Goal: Transaction & Acquisition: Purchase product/service

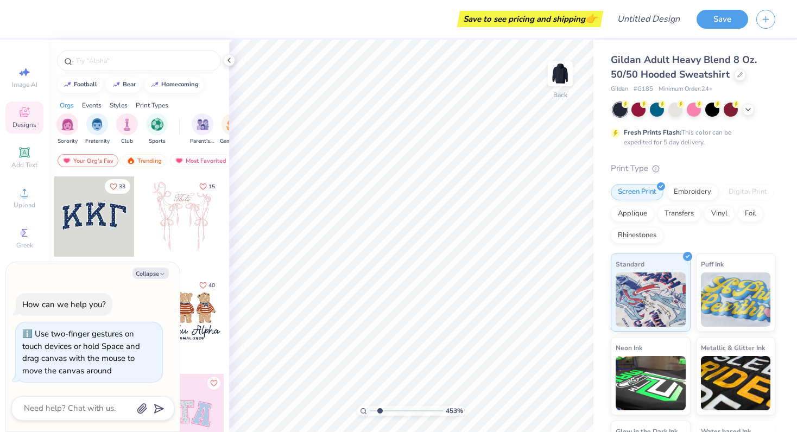
type input "1"
drag, startPoint x: 372, startPoint y: 410, endPoint x: 333, endPoint y: 407, distance: 39.2
click at [370, 407] on input "range" at bounding box center [406, 411] width 73 height 10
click at [144, 270] on button "Collapse" at bounding box center [150, 273] width 36 height 11
type textarea "x"
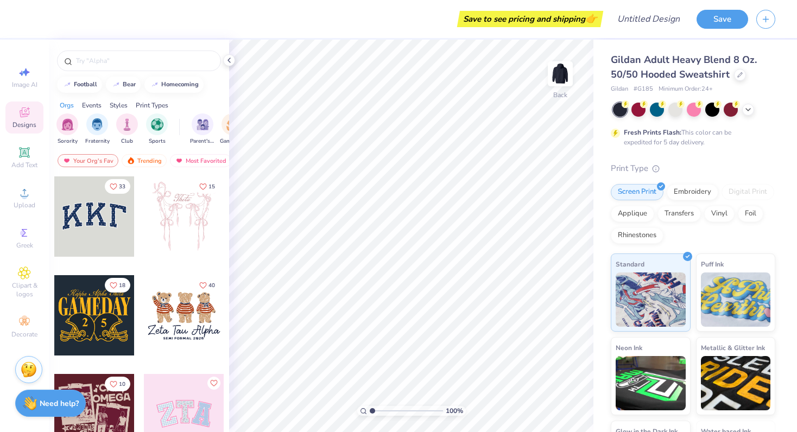
click at [113, 245] on div at bounding box center [94, 216] width 80 height 80
click at [18, 149] on icon at bounding box center [24, 152] width 13 height 13
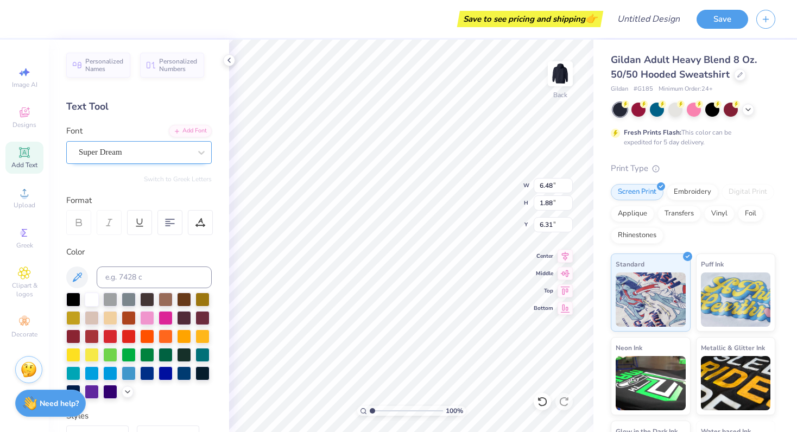
click at [121, 154] on div "Super Dream" at bounding box center [135, 152] width 114 height 17
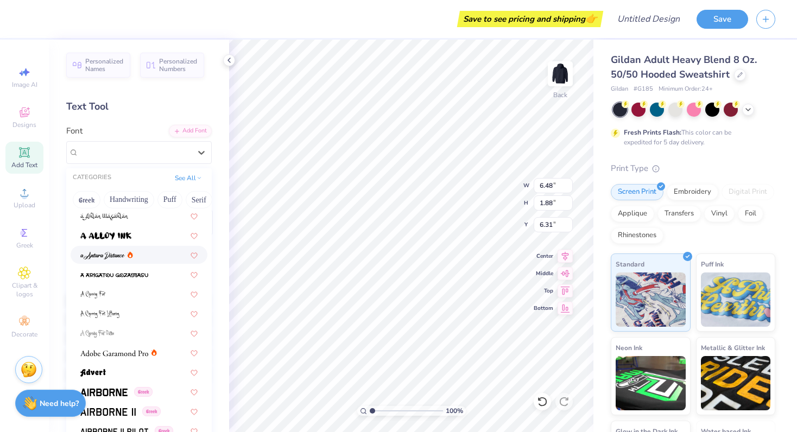
scroll to position [29, 0]
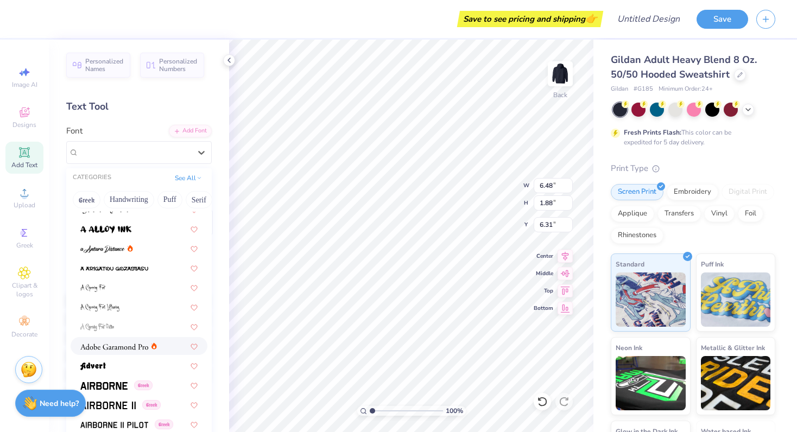
click at [105, 352] on div at bounding box center [139, 346] width 137 height 18
type input "6.78"
type input "1.86"
type input "6.32"
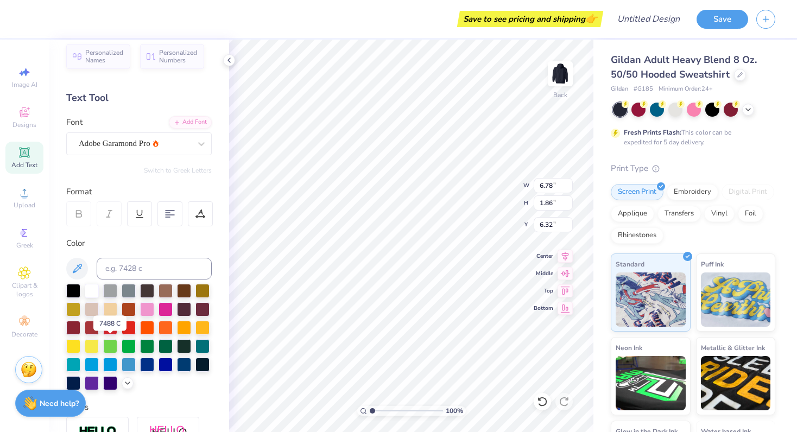
scroll to position [10, 0]
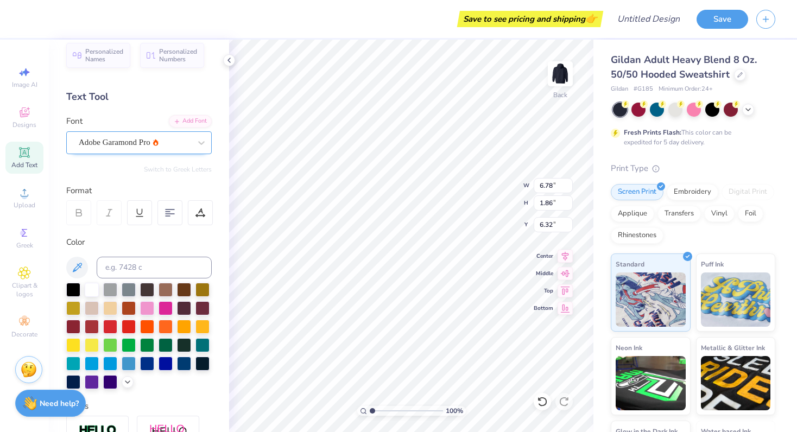
click at [117, 148] on div "Adobe Garamond Pro" at bounding box center [135, 142] width 114 height 17
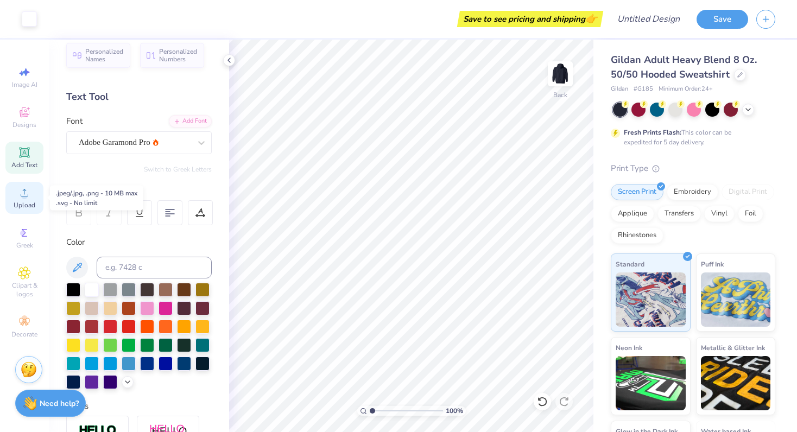
click at [23, 193] on circle at bounding box center [24, 196] width 6 height 6
click at [20, 211] on div "Upload" at bounding box center [24, 198] width 38 height 32
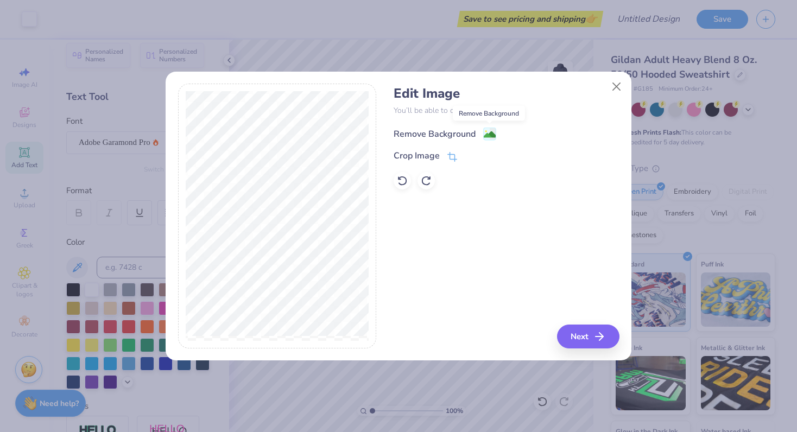
click at [489, 130] on image at bounding box center [490, 135] width 12 height 12
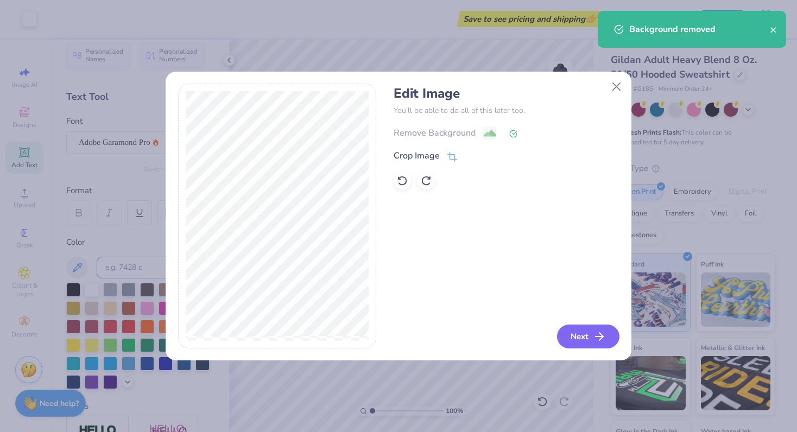
click at [589, 343] on button "Next" at bounding box center [588, 337] width 62 height 24
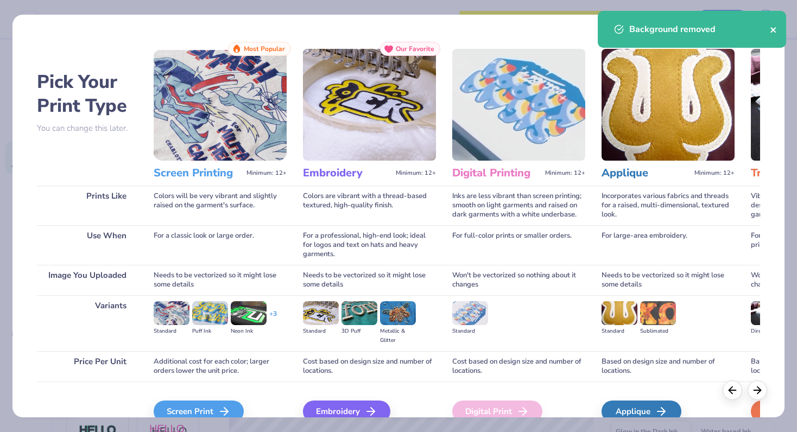
click at [773, 28] on icon "close" at bounding box center [774, 30] width 8 height 9
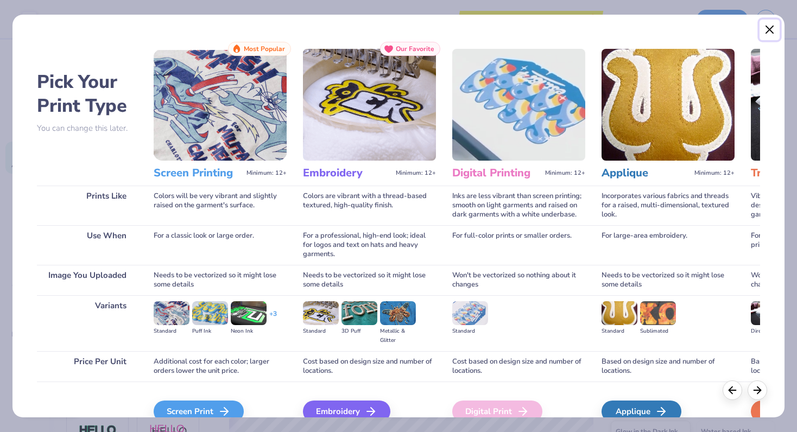
click at [772, 29] on button "Close" at bounding box center [770, 30] width 21 height 21
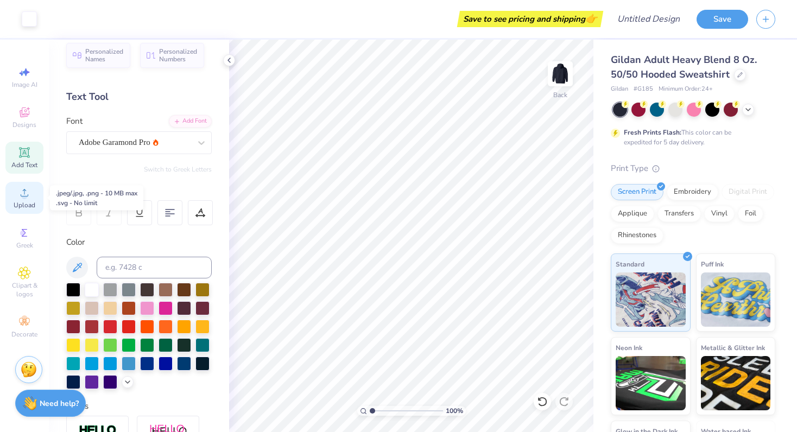
click at [31, 194] on div "Upload" at bounding box center [24, 198] width 38 height 32
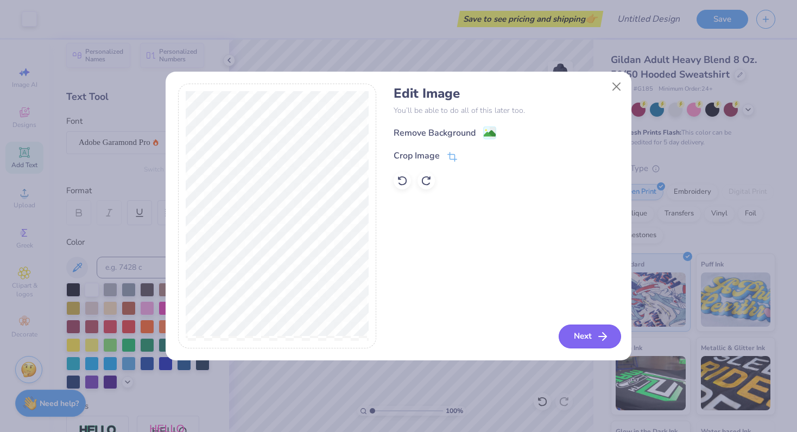
click at [589, 337] on button "Next" at bounding box center [590, 337] width 62 height 24
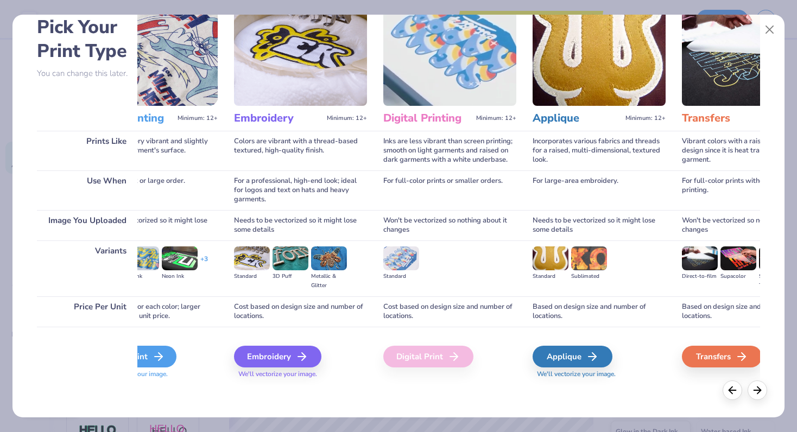
scroll to position [0, 0]
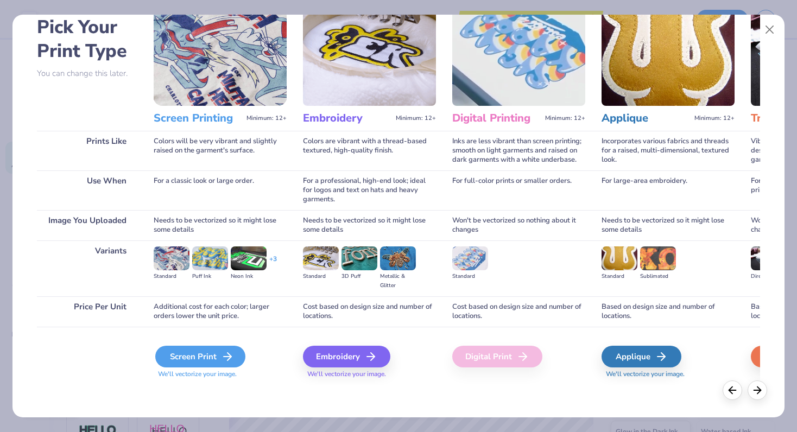
click at [219, 353] on div "Screen Print" at bounding box center [200, 357] width 90 height 22
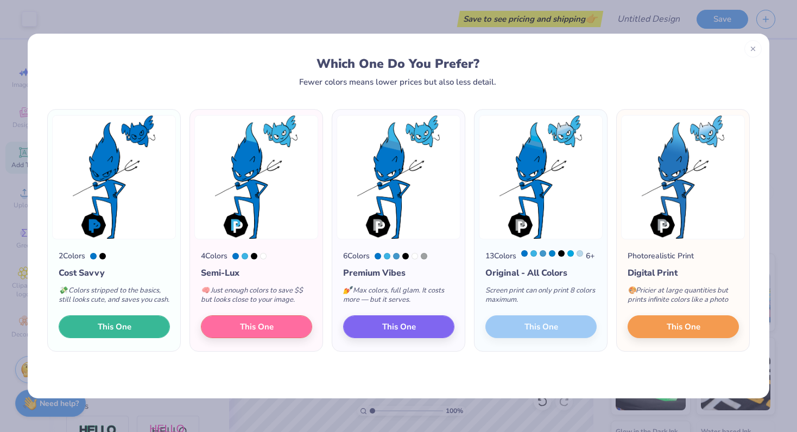
drag, startPoint x: 143, startPoint y: 331, endPoint x: 163, endPoint y: 252, distance: 80.7
click at [164, 252] on div "2 Colors Cost Savvy 💸 Colors stripped to the basics, still looks cute, and save…" at bounding box center [114, 295] width 132 height 112
click at [104, 256] on div at bounding box center [102, 256] width 7 height 7
click at [125, 332] on span "This One" at bounding box center [115, 325] width 34 height 12
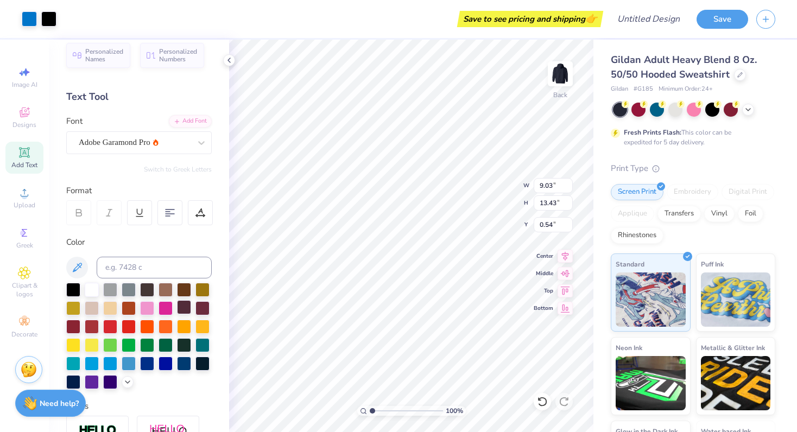
type input "4.41"
type input "6.56"
type input "7.40"
type input "6.78"
type input "1.86"
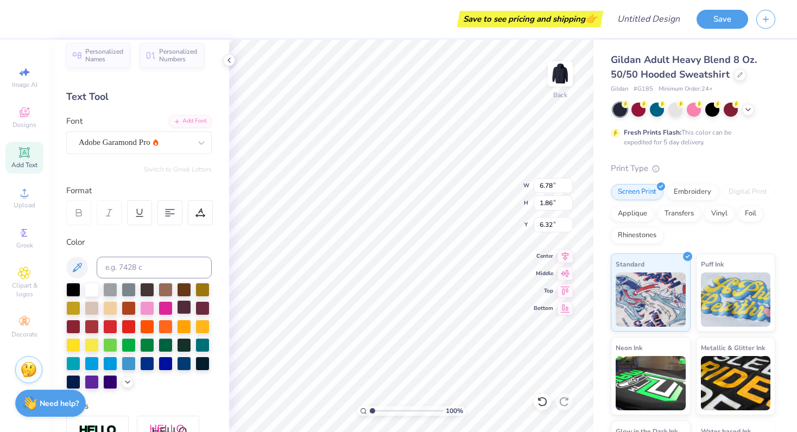
type input "1.54"
type input "4.41"
type input "6.56"
type input "5.51"
type input "5.64"
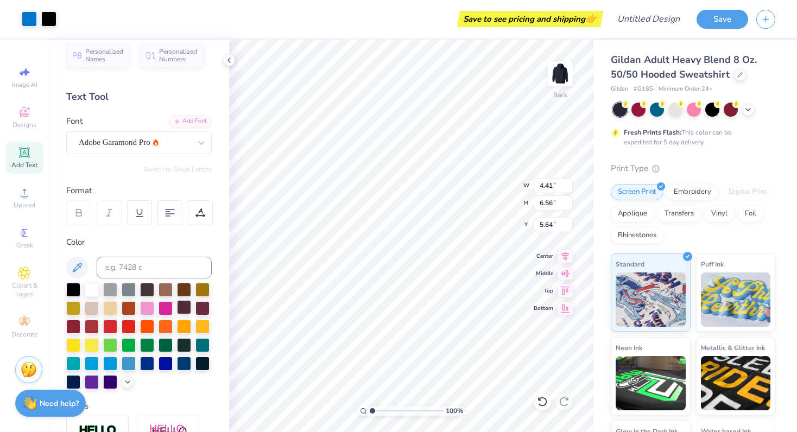
type input "6.25"
type input "9.29"
type input "4.13"
type input "6.78"
type input "1.86"
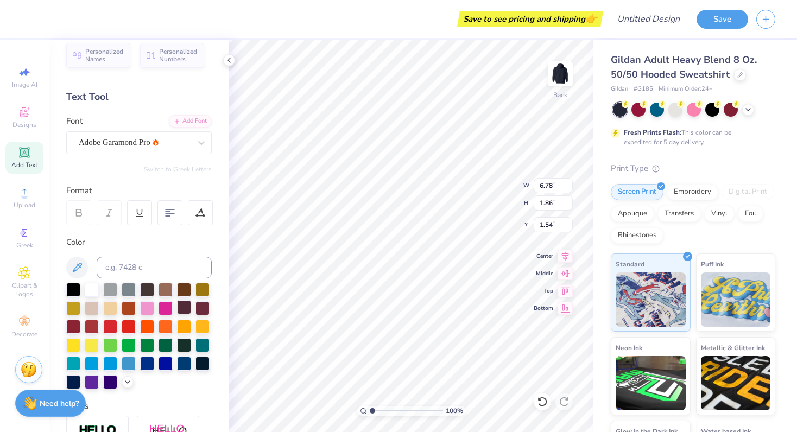
type input "2.07"
type input "6.25"
type input "9.29"
type input "3.93"
click at [124, 289] on div at bounding box center [129, 289] width 14 height 14
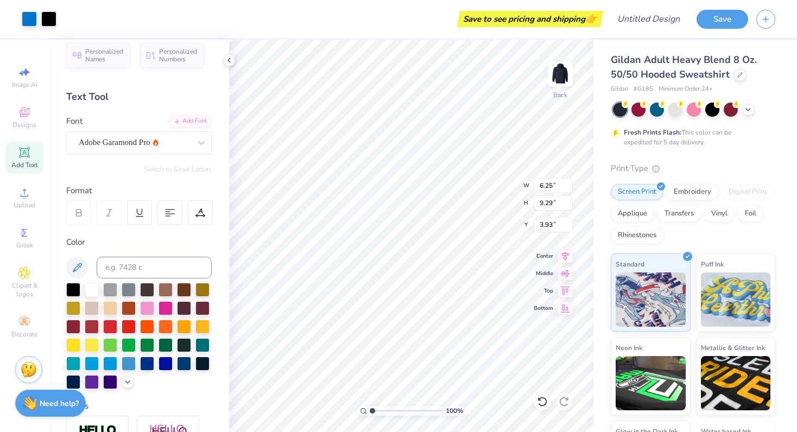
click at [169, 317] on div at bounding box center [139, 336] width 146 height 106
click at [191, 347] on div at bounding box center [184, 344] width 14 height 14
click at [569, 24] on div "Save to see pricing and shipping 👉" at bounding box center [530, 19] width 141 height 16
click at [711, 27] on div "Save" at bounding box center [723, 19] width 52 height 19
click at [22, 86] on span "Image AI" at bounding box center [25, 84] width 26 height 9
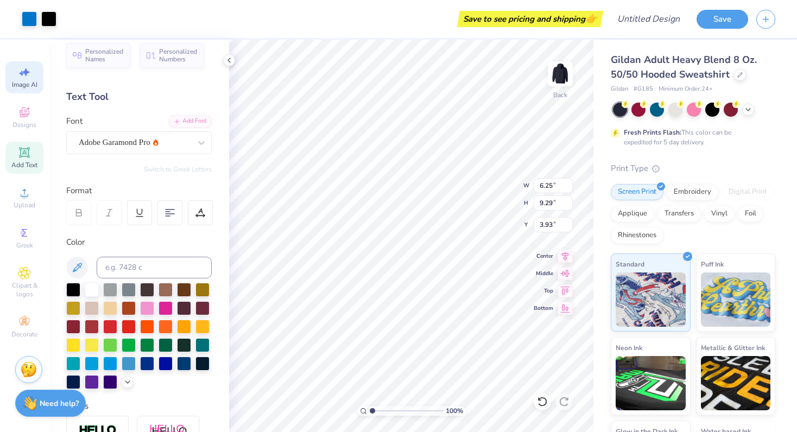
select select "4"
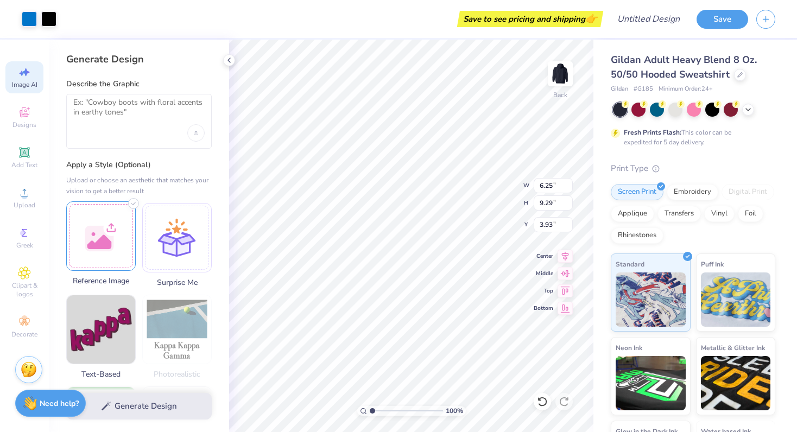
click at [118, 225] on div at bounding box center [100, 235] width 69 height 69
click at [99, 121] on textarea at bounding box center [138, 111] width 131 height 27
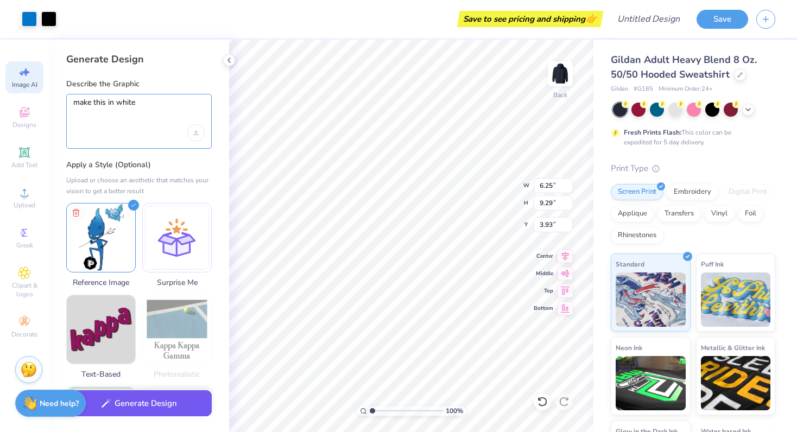
type textarea "make this in white"
click at [103, 403] on icon "button" at bounding box center [107, 404] width 10 height 10
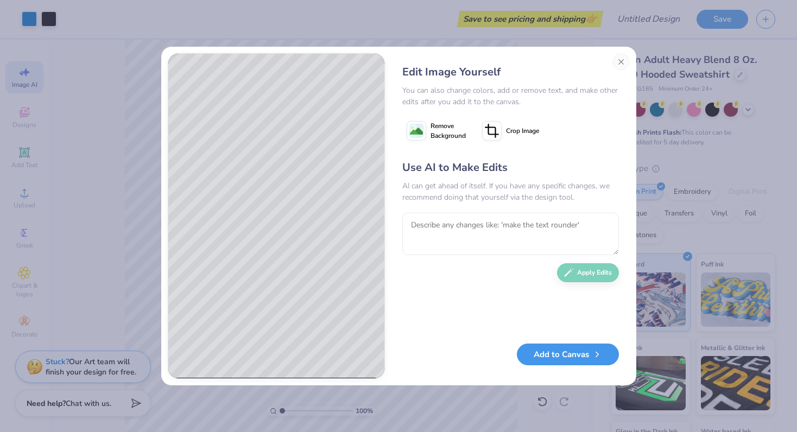
click at [566, 358] on button "Add to Canvas" at bounding box center [568, 355] width 102 height 22
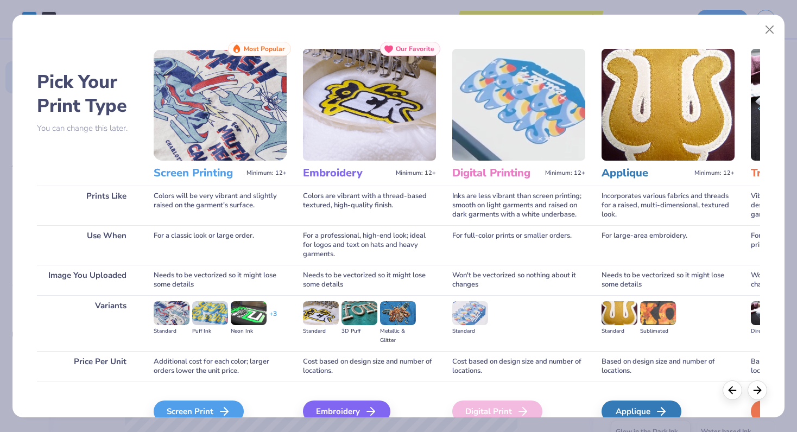
click at [211, 419] on div "Pick Your Print Type You can change this later. Prints Like Use When Image You …" at bounding box center [398, 216] width 797 height 432
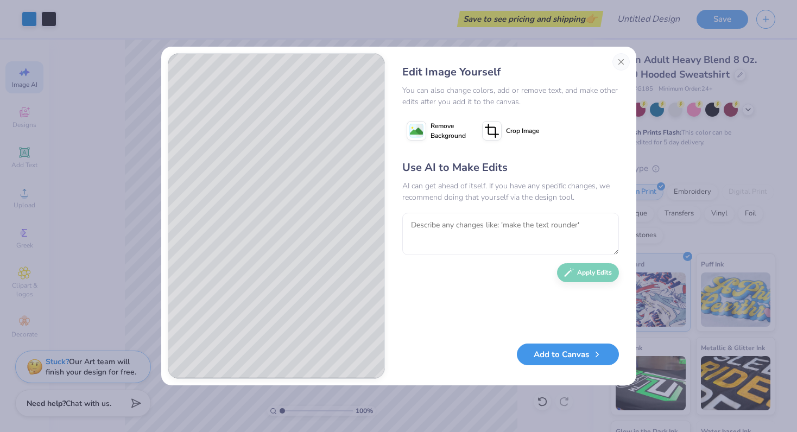
click at [561, 352] on button "Add to Canvas" at bounding box center [568, 355] width 102 height 22
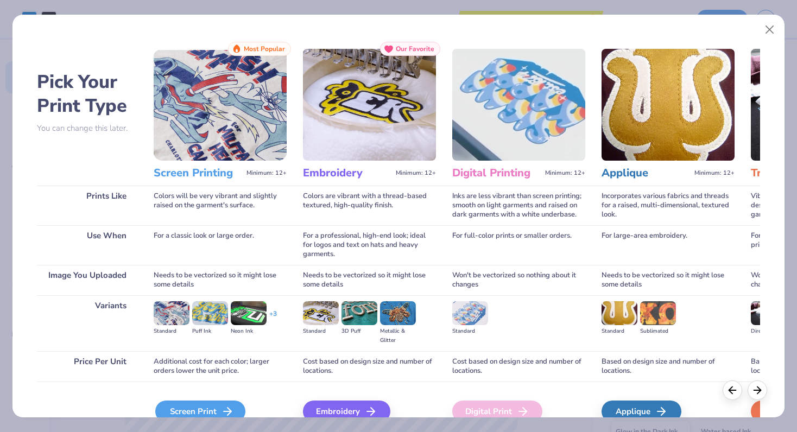
click at [238, 409] on div "Screen Print" at bounding box center [200, 412] width 90 height 22
click at [221, 407] on icon at bounding box center [227, 411] width 13 height 13
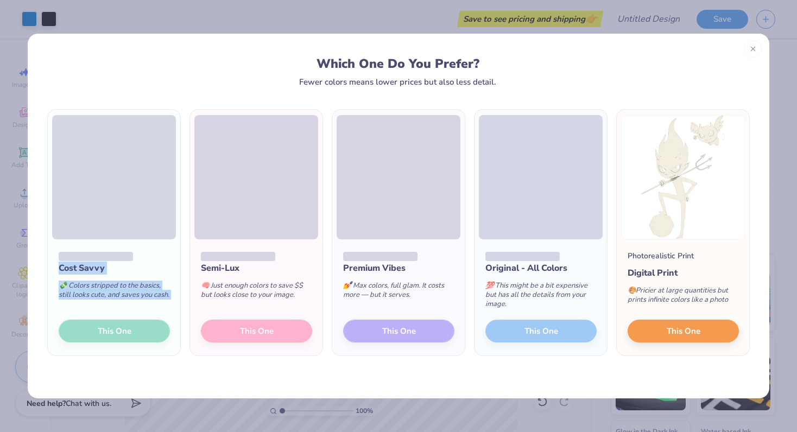
drag, startPoint x: 99, startPoint y: 333, endPoint x: 166, endPoint y: 234, distance: 119.3
click at [166, 232] on div "Cost Savvy 💸 Colors stripped to the basics, still looks cute, and saves you cas…" at bounding box center [114, 232] width 134 height 247
click at [184, 262] on div "Cost Savvy 💸 Colors stripped to the basics, still looks cute, and saves you cas…" at bounding box center [398, 232] width 707 height 247
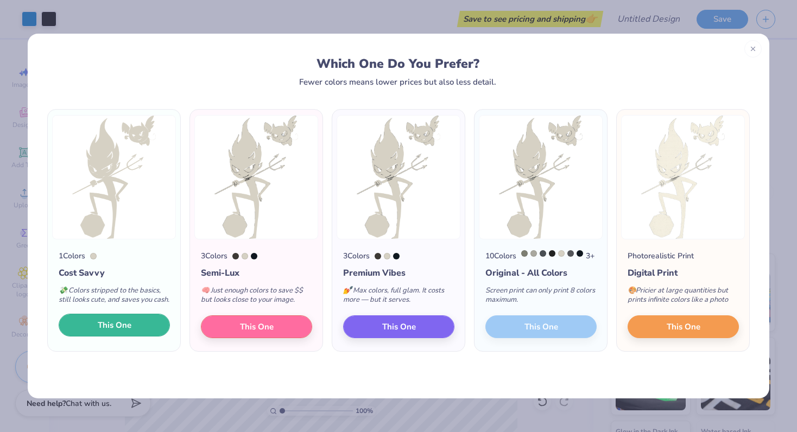
click at [137, 332] on button "This One" at bounding box center [114, 325] width 111 height 23
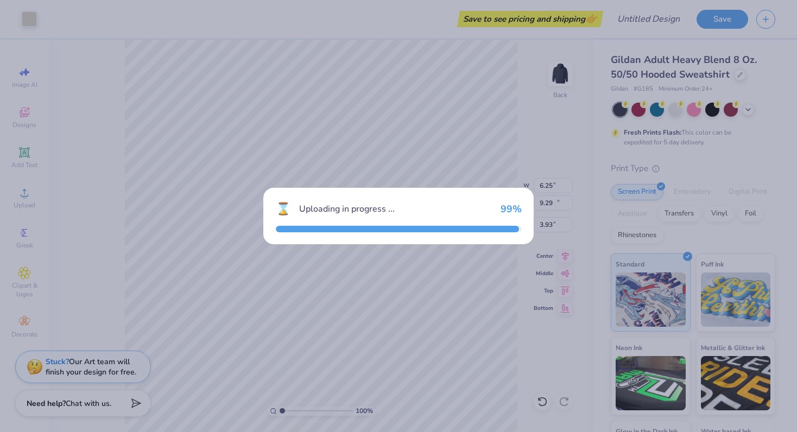
type input "9.08"
type input "13.43"
type input "0.54"
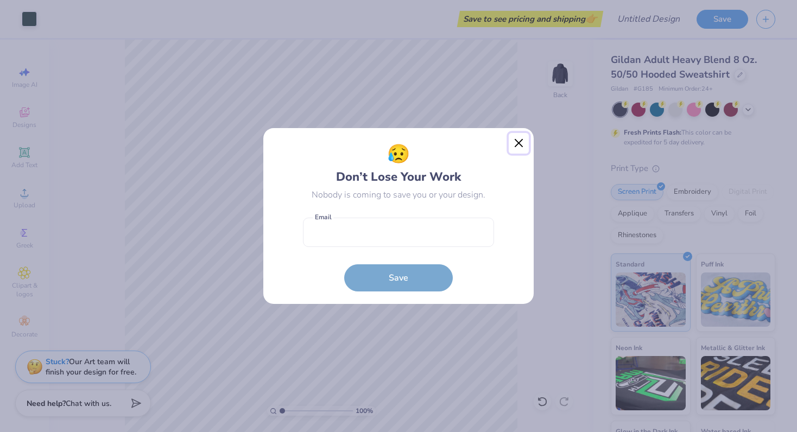
click at [516, 133] on button "Close" at bounding box center [519, 143] width 21 height 21
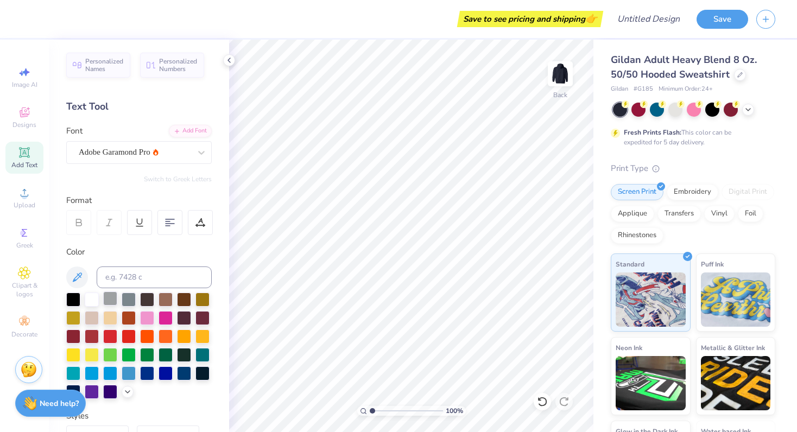
click at [106, 296] on div at bounding box center [110, 299] width 14 height 14
click at [91, 295] on div at bounding box center [92, 299] width 14 height 14
click at [234, 58] on div at bounding box center [229, 60] width 12 height 12
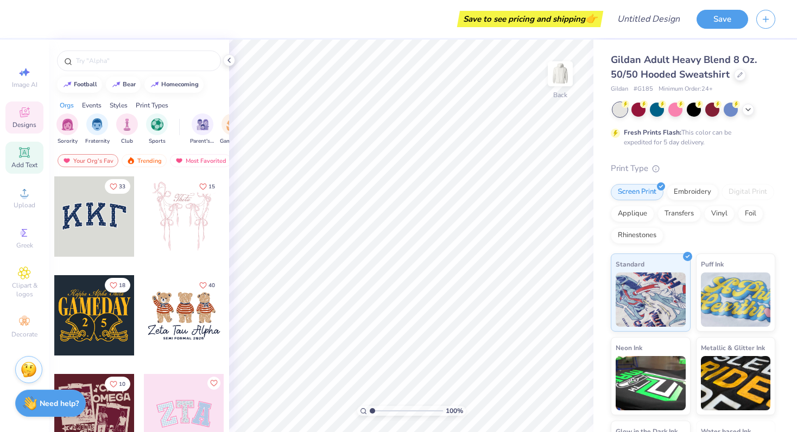
click at [26, 161] on span "Add Text" at bounding box center [24, 165] width 26 height 9
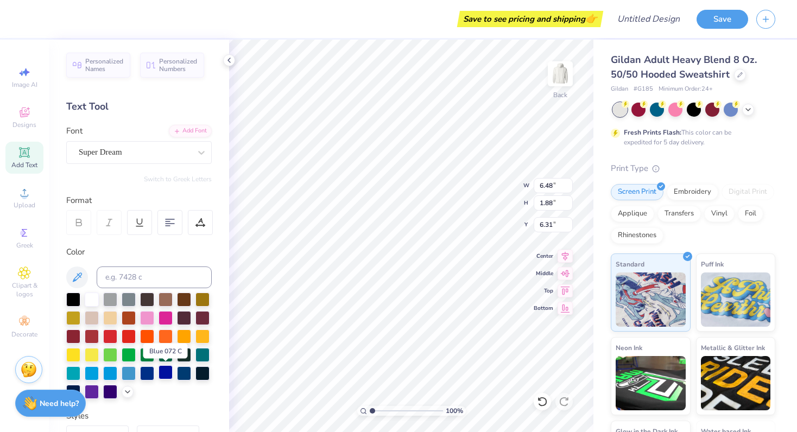
click at [161, 374] on div at bounding box center [166, 372] width 14 height 14
click at [75, 385] on div at bounding box center [73, 391] width 14 height 14
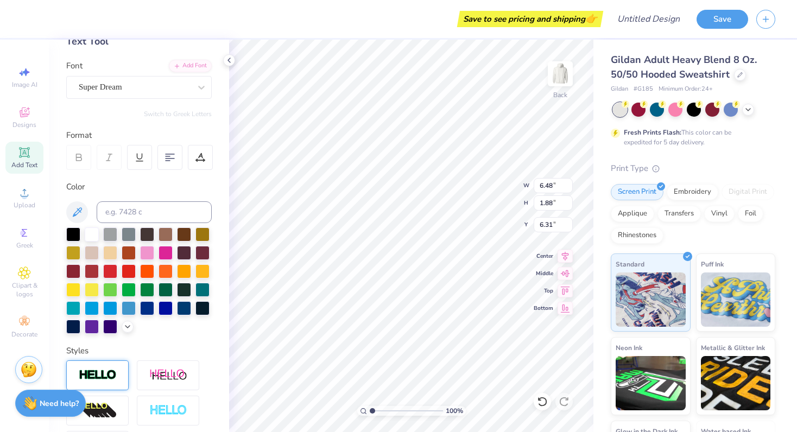
scroll to position [74, 0]
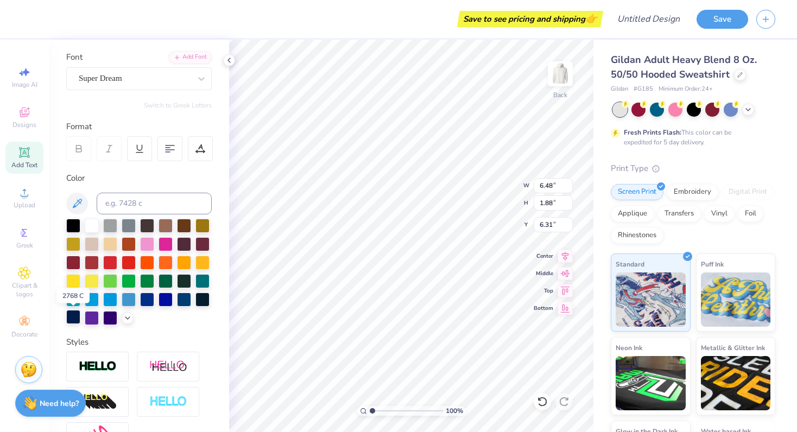
click at [67, 312] on div at bounding box center [73, 317] width 14 height 14
click at [201, 302] on div at bounding box center [202, 299] width 14 height 14
click at [69, 324] on div at bounding box center [73, 317] width 14 height 14
click at [149, 78] on div "Super Dream" at bounding box center [135, 78] width 114 height 17
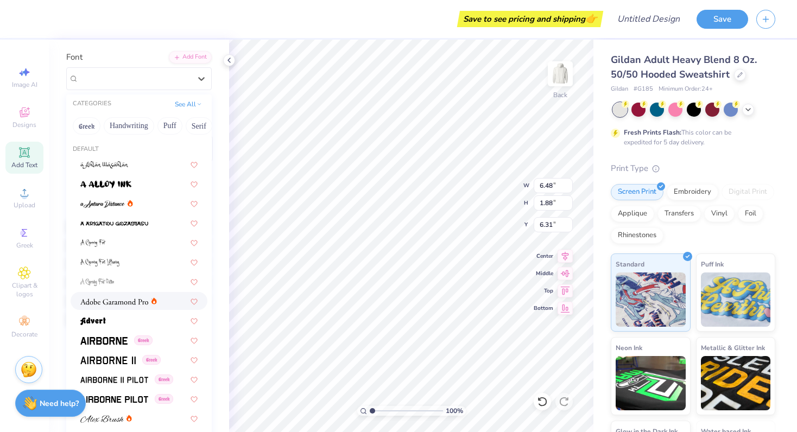
click at [110, 295] on div at bounding box center [139, 301] width 137 height 18
type input "6.78"
type input "1.86"
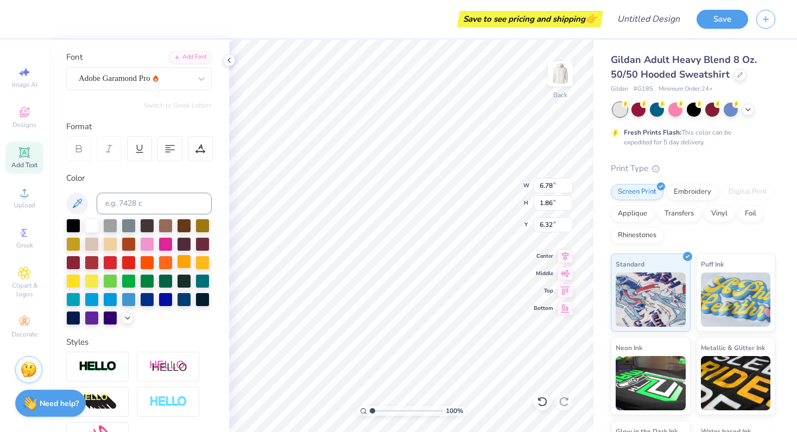
type input "3.00"
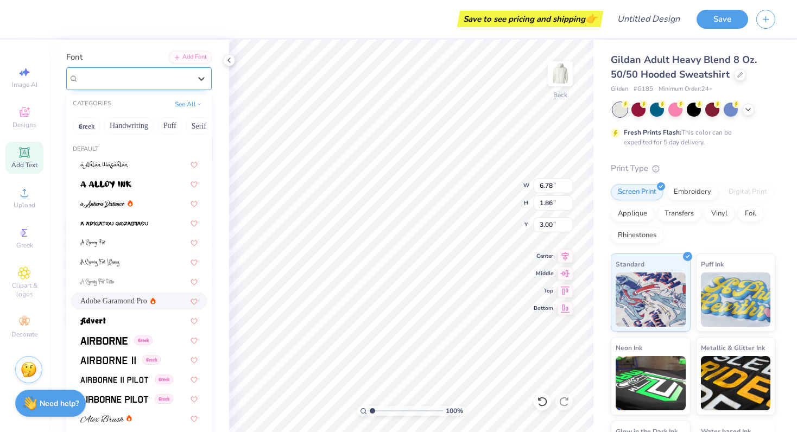
click at [172, 74] on div "Adobe Garamond Pro" at bounding box center [135, 78] width 114 height 17
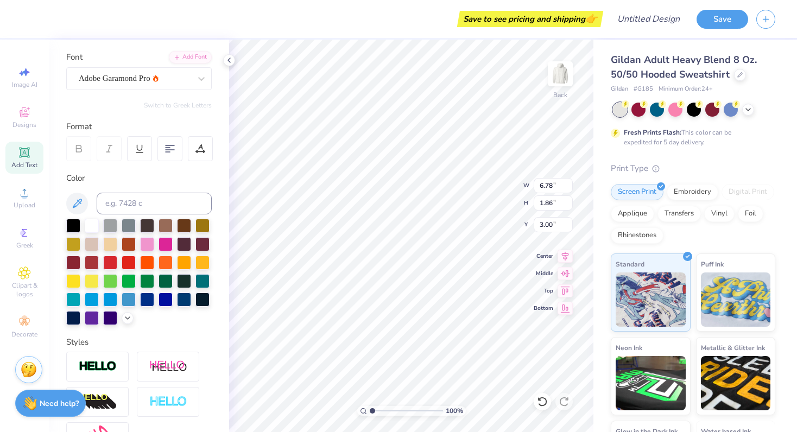
scroll to position [0, 0]
type textarea "Poly Prep"
click at [567, 208] on input "1.86" at bounding box center [553, 202] width 39 height 15
type input "9.60"
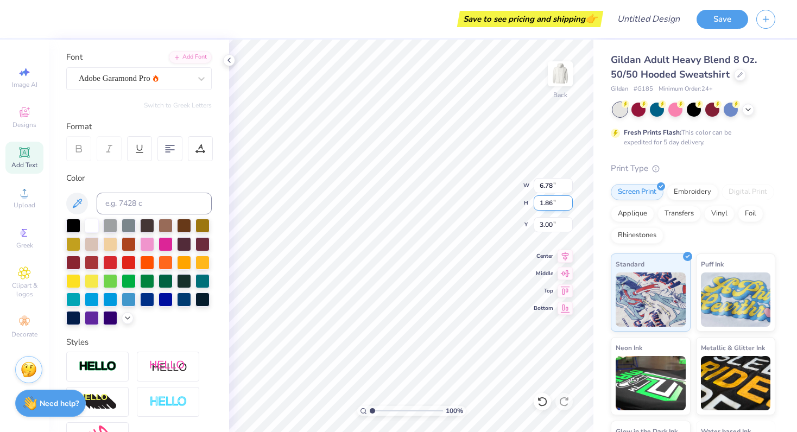
type input "2.61"
type input "2.63"
click at [568, 197] on input "2.61" at bounding box center [553, 202] width 39 height 15
click at [568, 199] on input "2.62" at bounding box center [553, 202] width 39 height 15
click at [568, 199] on input "2.63" at bounding box center [553, 202] width 39 height 15
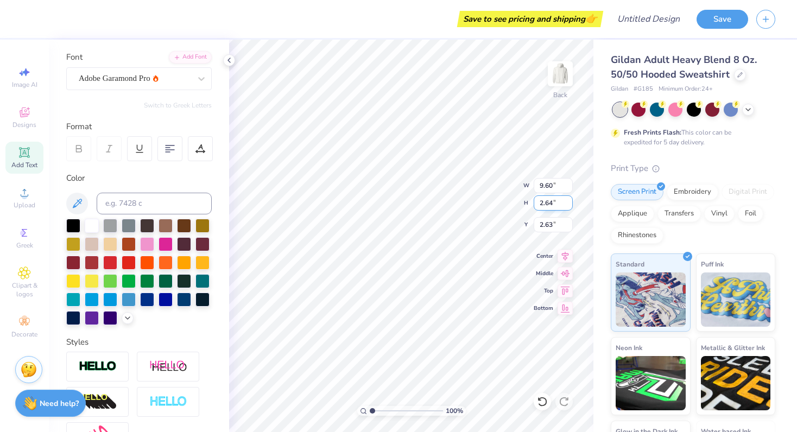
click at [568, 199] on input "2.64" at bounding box center [553, 202] width 39 height 15
click at [568, 199] on input "2.65" at bounding box center [553, 202] width 39 height 15
click at [568, 199] on input "2.66" at bounding box center [553, 202] width 39 height 15
click at [568, 199] on input "2.67" at bounding box center [553, 202] width 39 height 15
type input "3.01"
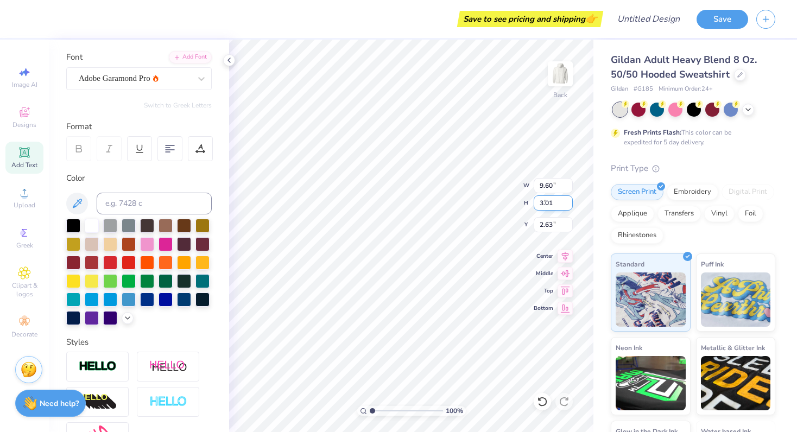
click at [568, 199] on input "3.01" at bounding box center [553, 202] width 39 height 15
type input "2.67"
type input "2.05"
click at [564, 254] on icon at bounding box center [565, 254] width 7 height 9
click at [563, 251] on icon at bounding box center [565, 254] width 15 height 13
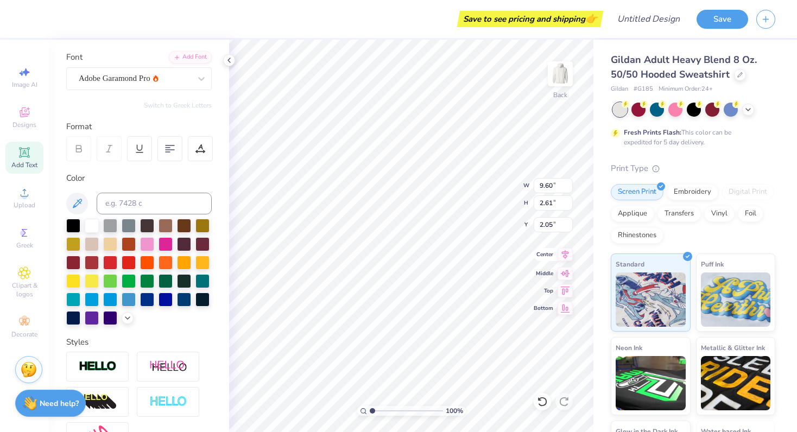
click at [567, 254] on icon at bounding box center [565, 254] width 7 height 9
type input "9.92"
type input "2.69"
type input "3.97"
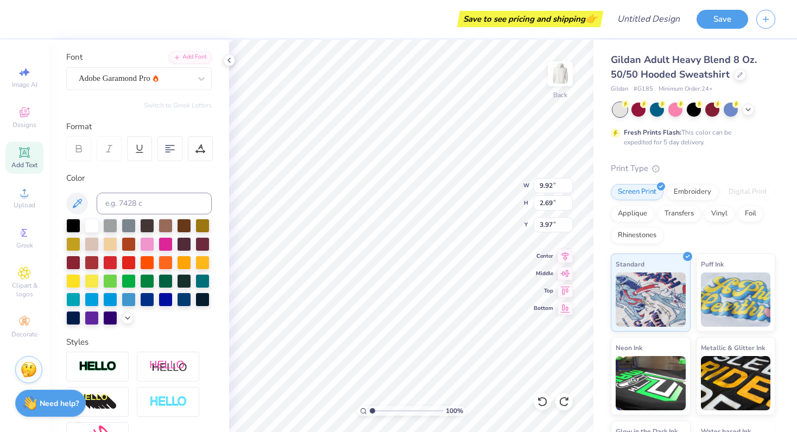
scroll to position [0, 2]
type textarea "Senior Night"
type input "2.68"
click at [568, 205] on input "2.68" at bounding box center [553, 202] width 39 height 15
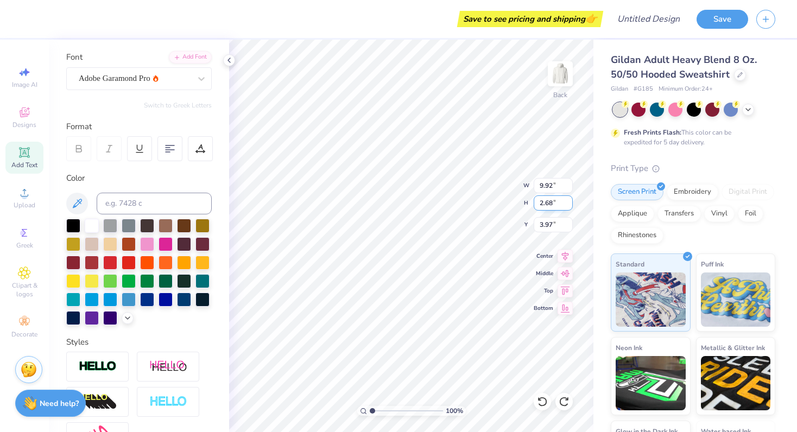
type input "13.72"
type input "2.67"
type input "3.95"
click at [568, 205] on input "2.67" at bounding box center [553, 202] width 39 height 15
click at [568, 205] on input "2.66" at bounding box center [553, 202] width 39 height 15
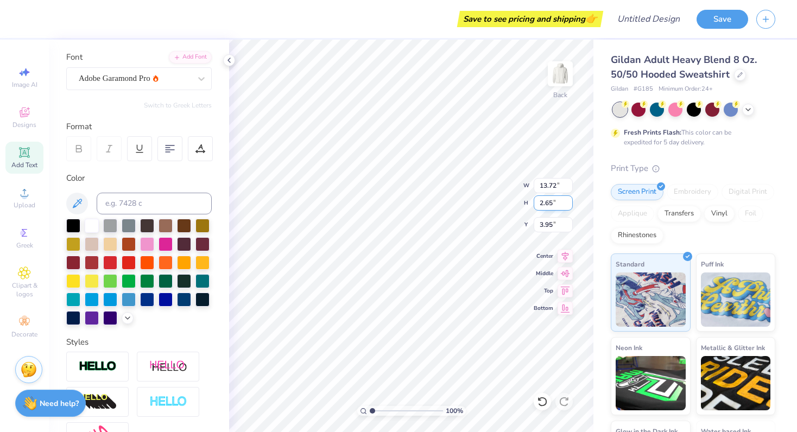
click at [568, 205] on input "2.65" at bounding box center [553, 202] width 39 height 15
type input "2.64"
click at [568, 205] on input "2.64" at bounding box center [553, 202] width 39 height 15
type input "13.71"
click at [568, 188] on input "13.71" at bounding box center [553, 185] width 39 height 15
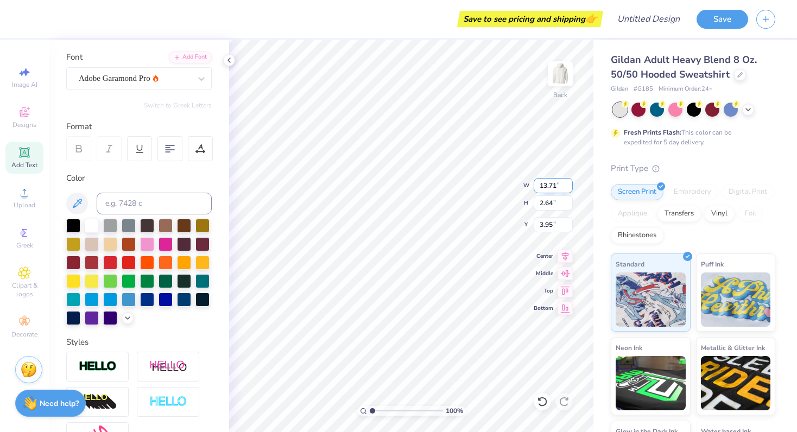
type input "3.99"
click at [568, 188] on input "13.7" at bounding box center [553, 185] width 39 height 15
click at [568, 188] on input "13.69" at bounding box center [553, 185] width 39 height 15
click at [568, 188] on input "13.68" at bounding box center [553, 185] width 39 height 15
type input "13.67"
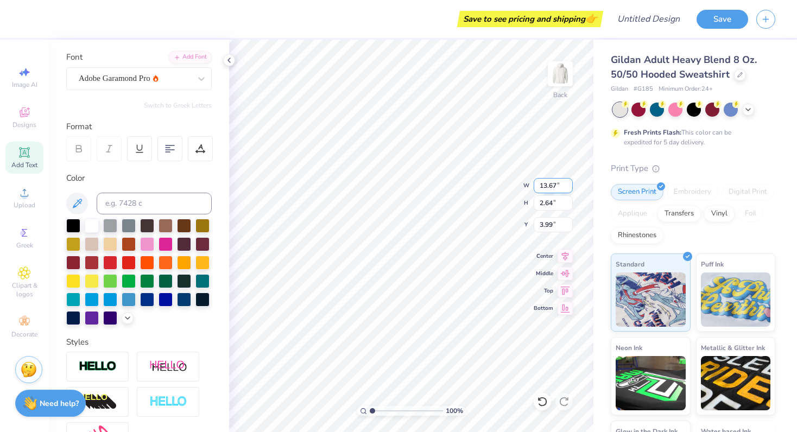
click at [568, 188] on input "13.67" at bounding box center [553, 185] width 39 height 15
type input "2.71"
type input "3.96"
click at [567, 190] on input "13.66" at bounding box center [553, 185] width 39 height 15
click at [567, 190] on input "13.65" at bounding box center [553, 185] width 39 height 15
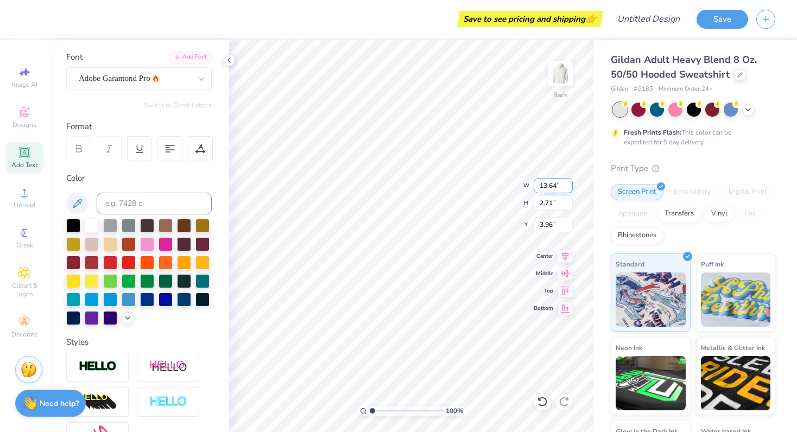
click at [567, 190] on input "13.64" at bounding box center [553, 185] width 39 height 15
click at [567, 190] on input "13.63" at bounding box center [553, 185] width 39 height 15
type input "9.92"
type input "2.69"
type input "2.05"
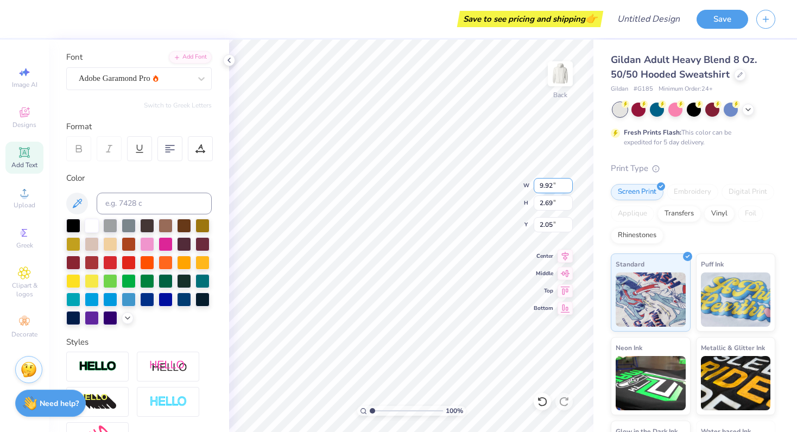
type input "13.67"
type input "2.71"
type input "3.96"
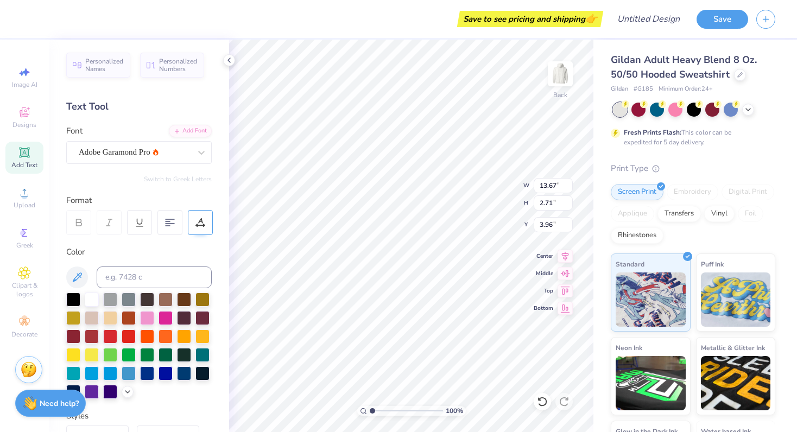
click at [197, 223] on icon at bounding box center [200, 223] width 10 height 10
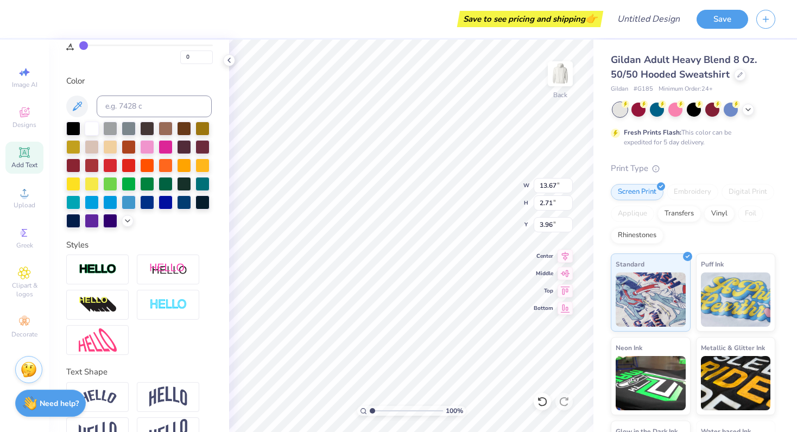
scroll to position [0, 2]
type input "8.13"
type input "1.61"
type input "4.75"
type input "7.15"
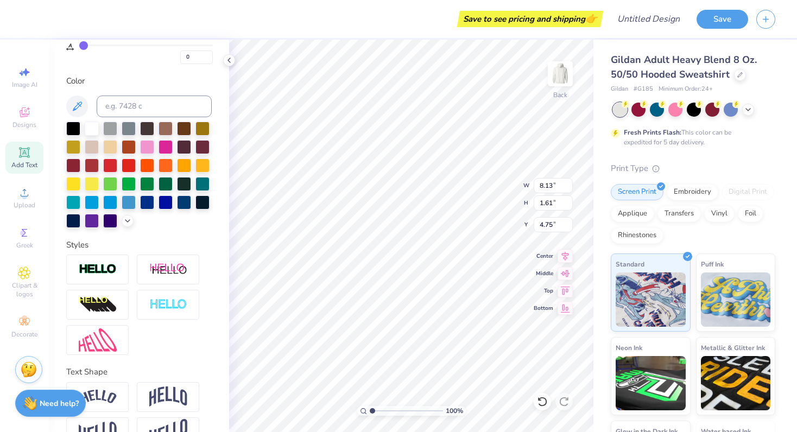
type input "1.42"
type input "6.54"
type textarea "2025 - 2026"
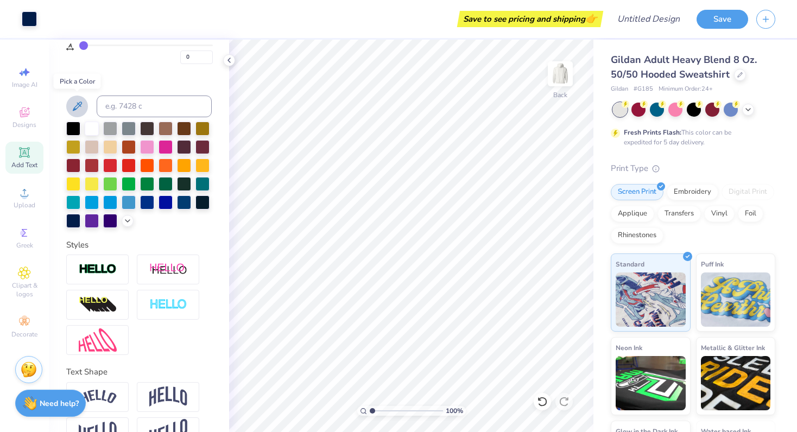
click at [78, 103] on icon at bounding box center [77, 106] width 9 height 9
click at [149, 110] on input at bounding box center [154, 107] width 115 height 22
click at [77, 106] on icon at bounding box center [77, 106] width 13 height 13
click at [80, 104] on icon at bounding box center [77, 106] width 13 height 13
click at [249, 130] on div "Art colors Save to see pricing and shipping 👉 Design Title Save Image AI Design…" at bounding box center [398, 216] width 797 height 432
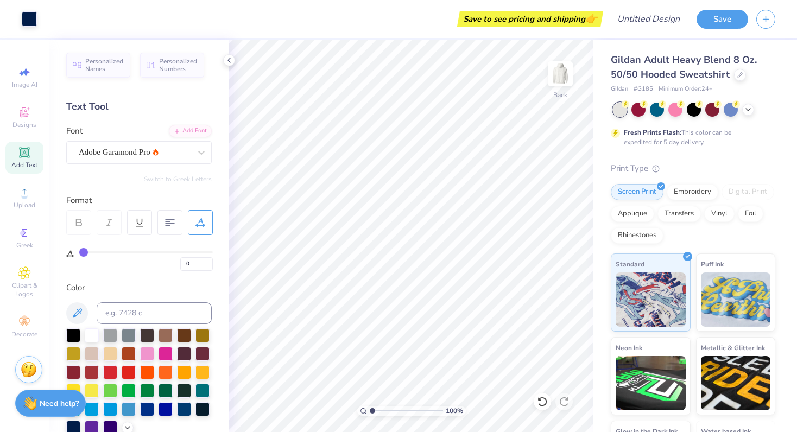
scroll to position [15, 0]
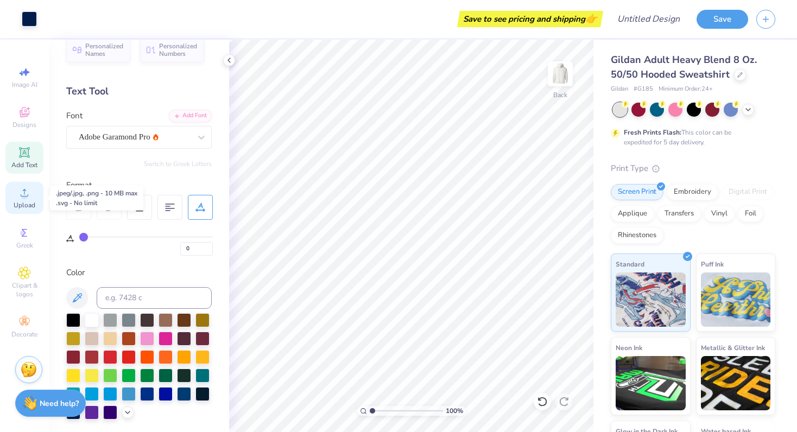
click at [22, 188] on icon at bounding box center [24, 192] width 13 height 13
click at [31, 121] on span "Designs" at bounding box center [24, 125] width 24 height 9
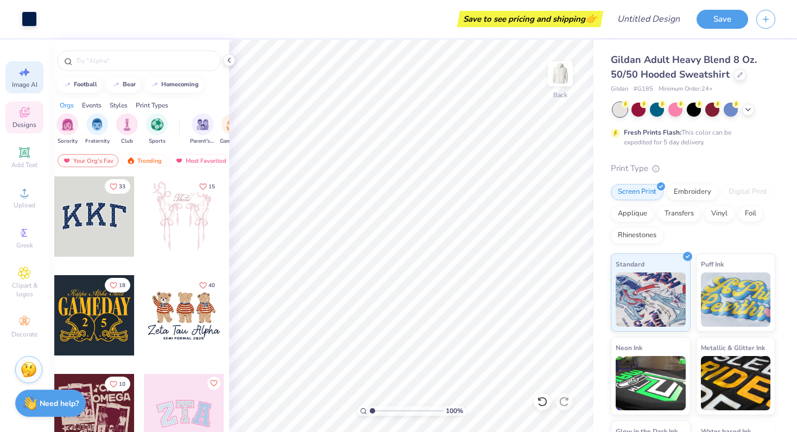
click at [27, 80] on span "Image AI" at bounding box center [25, 84] width 26 height 9
select select "4"
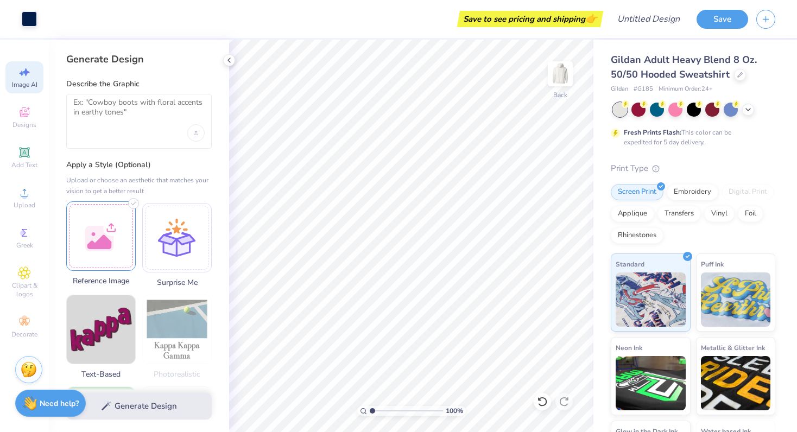
click at [109, 222] on div at bounding box center [100, 235] width 69 height 69
click at [113, 107] on textarea at bounding box center [138, 111] width 131 height 27
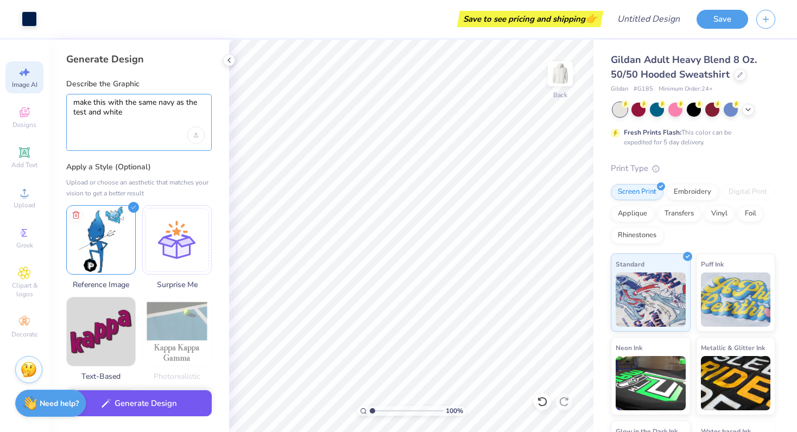
type textarea "make this with the same navy as the test and white"
click at [173, 405] on button "Generate Design" at bounding box center [139, 403] width 146 height 27
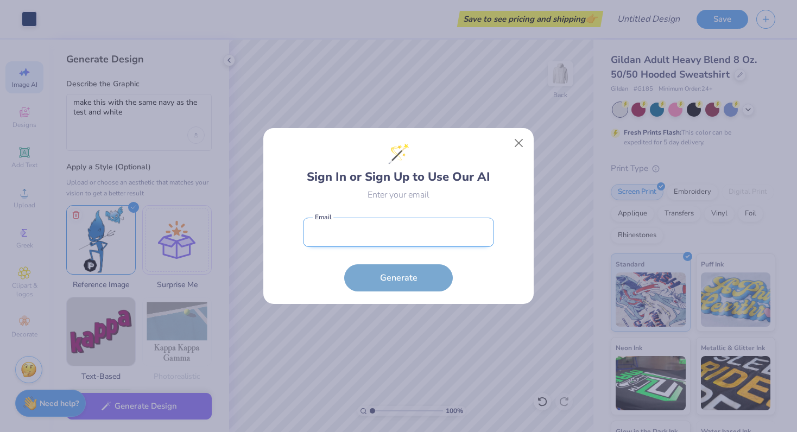
click at [346, 227] on input "email" at bounding box center [398, 233] width 191 height 30
type input "scroter05@gmail.com"
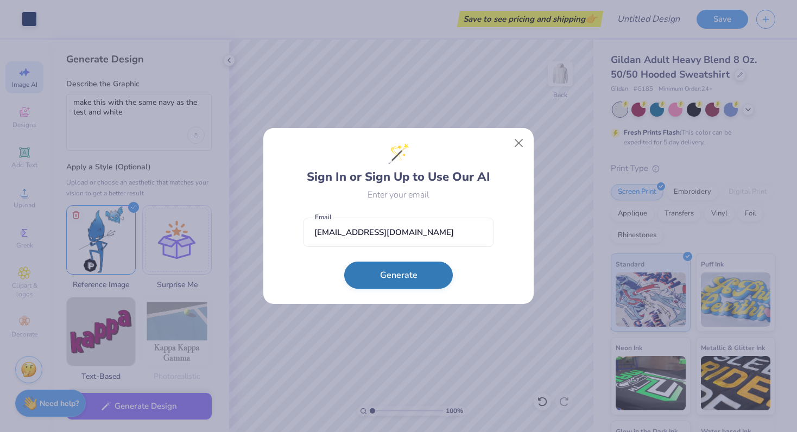
click at [376, 287] on button "Generate" at bounding box center [398, 275] width 109 height 27
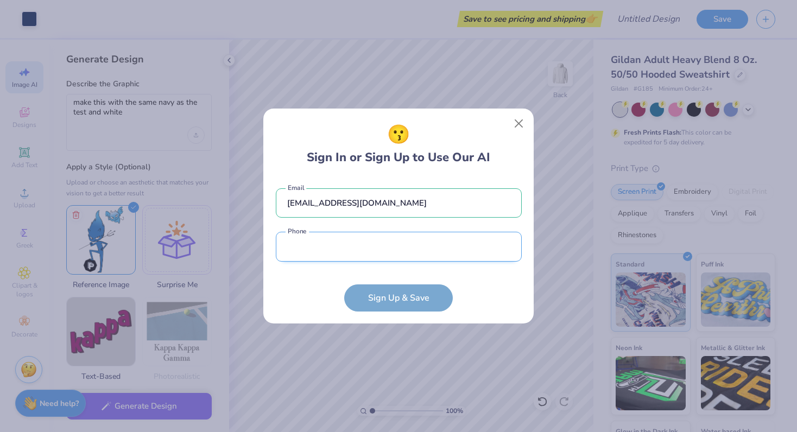
click at [390, 252] on input "tel" at bounding box center [399, 247] width 246 height 30
type input "(929) 334-1832"
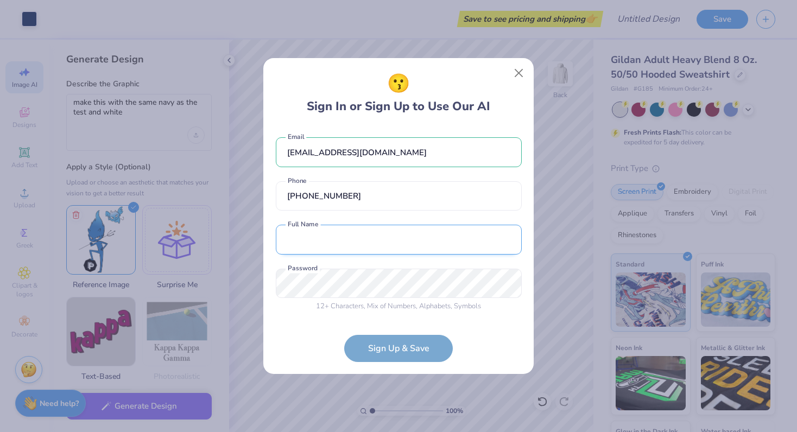
click at [357, 253] on div "scroter05@gmail.com Email (929) 334-1832 Phone Full Name is a required field Fu…" at bounding box center [399, 222] width 246 height 191
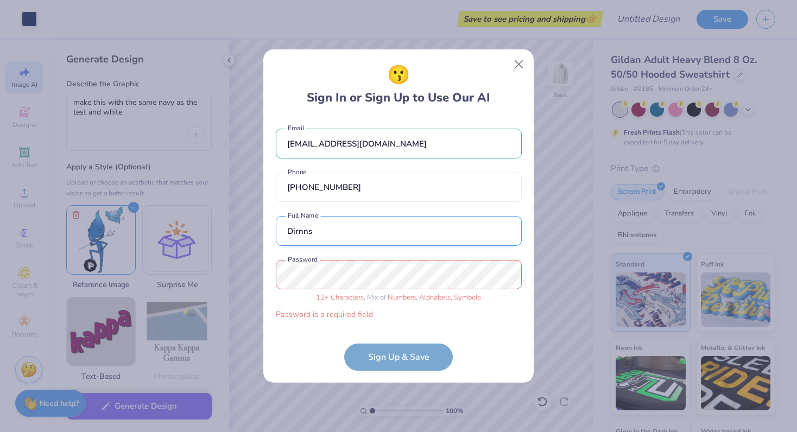
click at [329, 237] on input "Dirnns" at bounding box center [399, 231] width 246 height 30
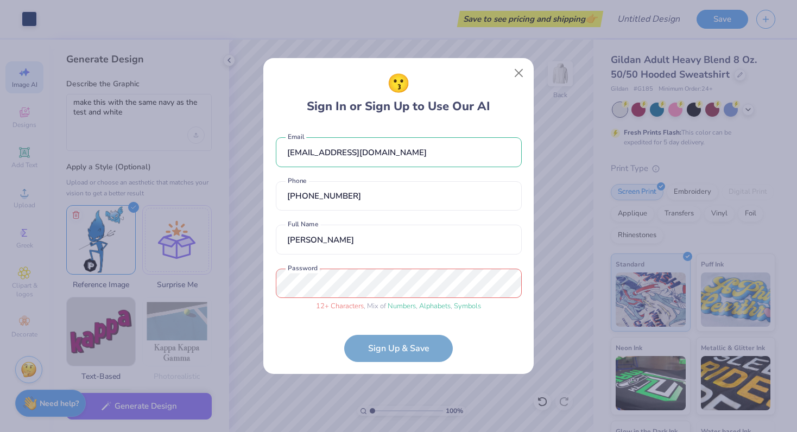
click at [379, 347] on form "scroter05@gmail.com Email (929) 334-1832 Phone Sienna Roter Full Name 12 + Char…" at bounding box center [399, 245] width 246 height 236
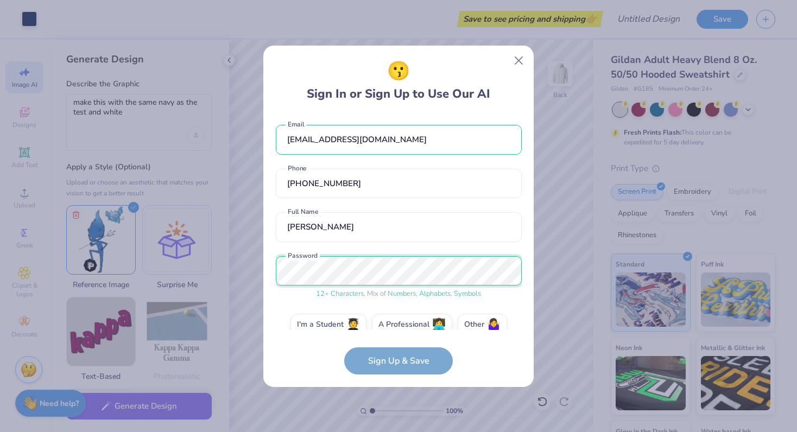
scroll to position [16, 0]
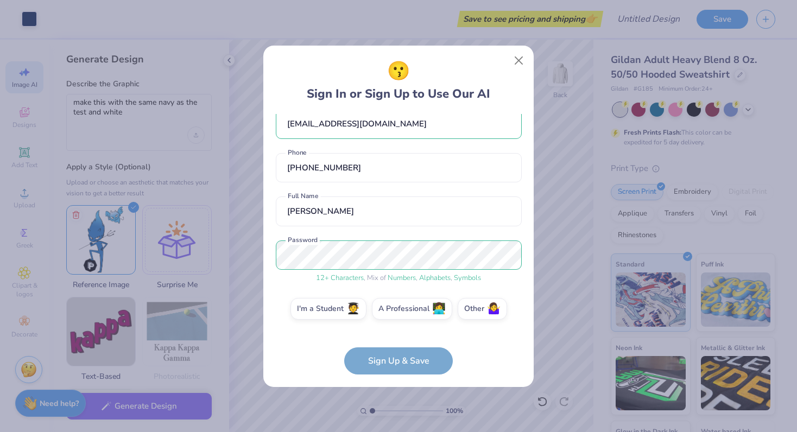
click at [387, 363] on form "scroter05@gmail.com Email (929) 334-1832 Phone Sienna Roter Full Name 12 + Char…" at bounding box center [399, 244] width 246 height 261
click at [378, 347] on form "scroter05@gmail.com Email (929) 334-1832 Phone Sienna Roter Full Name 12 + Char…" at bounding box center [399, 244] width 246 height 261
click at [339, 214] on input "Sienna Roter" at bounding box center [399, 212] width 246 height 30
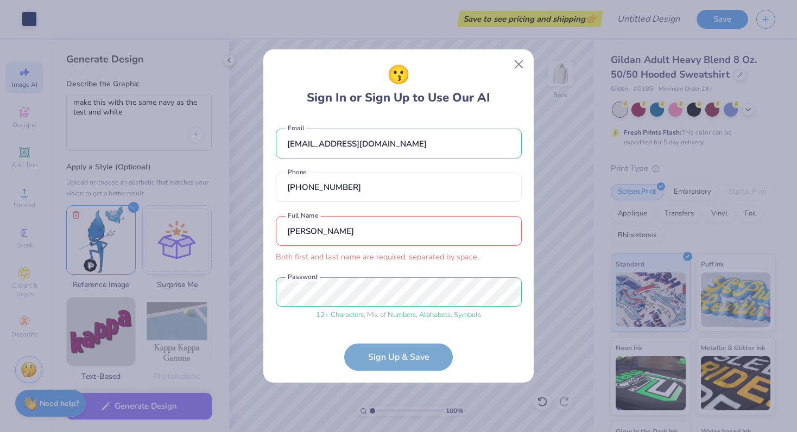
type input "Sienna Roter"
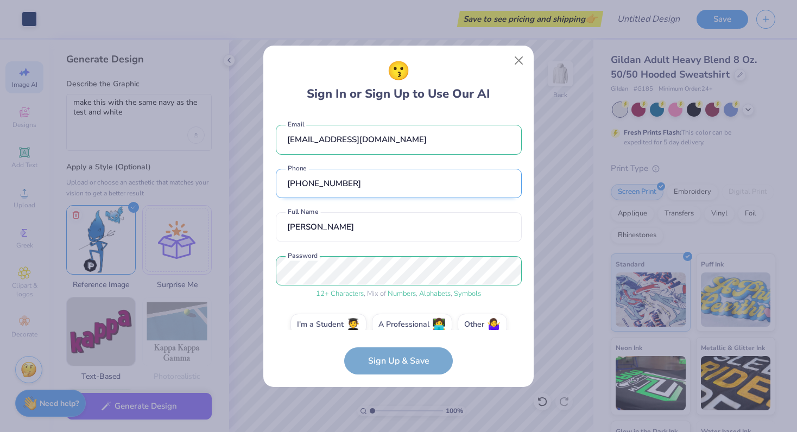
click at [323, 186] on input "(929) 334-1832" at bounding box center [399, 184] width 246 height 30
click at [493, 324] on span "🤷‍♀️" at bounding box center [494, 323] width 14 height 12
click at [402, 324] on input "Other 🤷‍♀️" at bounding box center [398, 327] width 7 height 7
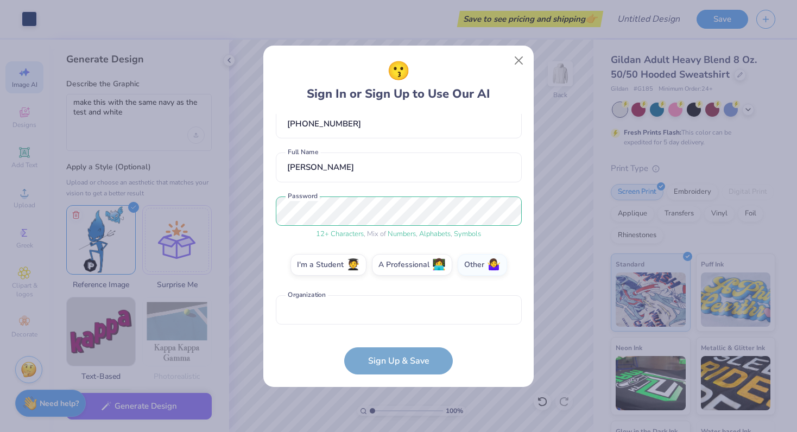
click at [410, 363] on form "scroter05@gmail.com Email (929) 334-1832 Phone Sienna Roter Full Name 12 + Char…" at bounding box center [399, 244] width 246 height 261
click at [389, 330] on form "scroter05@gmail.com Email (929) 334-1832 Phone Sienna Roter Full Name 12 + Char…" at bounding box center [399, 244] width 246 height 261
click at [387, 320] on input "text" at bounding box center [399, 310] width 246 height 30
click at [427, 269] on label "A Professional 👩‍💻" at bounding box center [412, 263] width 80 height 22
click at [402, 324] on input "A Professional 👩‍💻" at bounding box center [398, 327] width 7 height 7
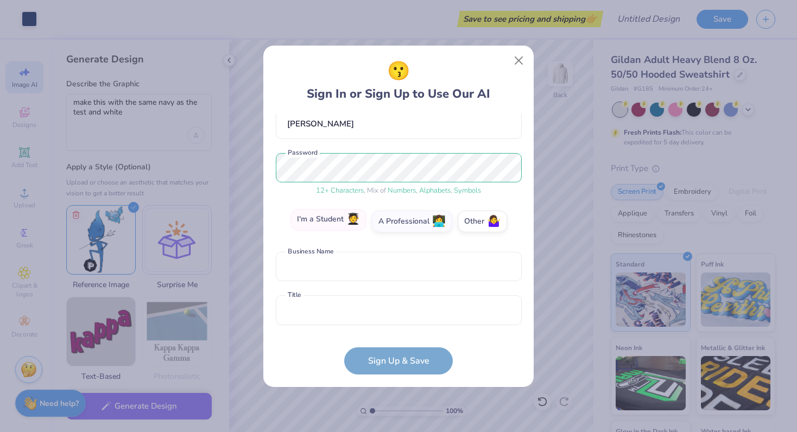
click at [340, 222] on label "I'm a Student 🧑‍🎓" at bounding box center [328, 220] width 76 height 22
click at [395, 324] on input "I'm a Student 🧑‍🎓" at bounding box center [398, 327] width 7 height 7
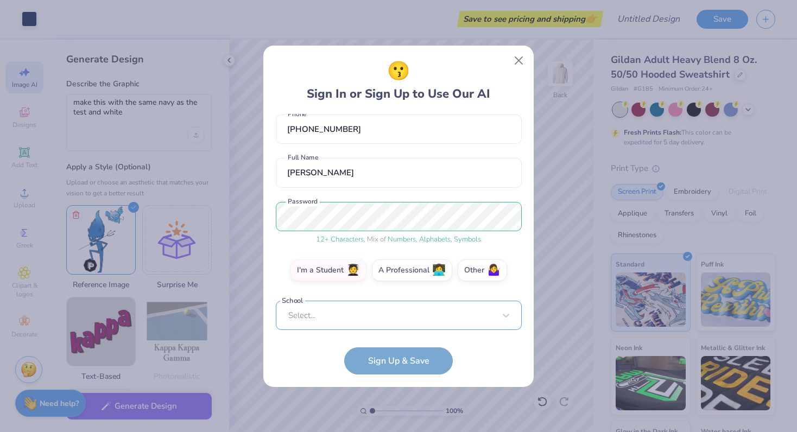
click at [333, 313] on div "Select..." at bounding box center [399, 316] width 246 height 30
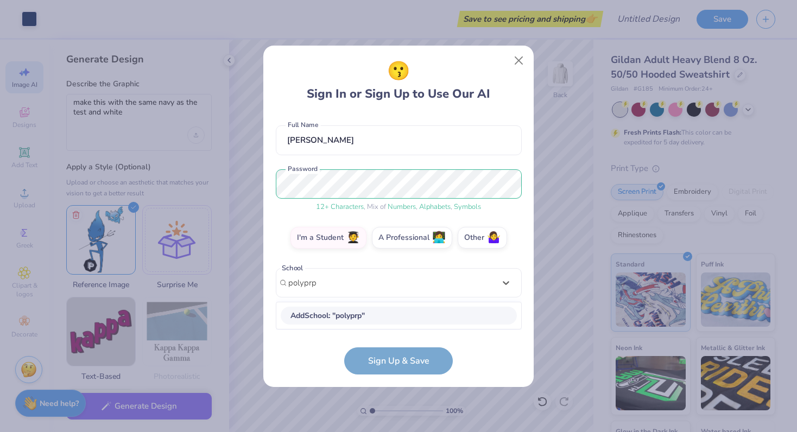
scroll to position [86, 0]
click at [342, 312] on span "Add School : " poly prep "" at bounding box center [330, 316] width 81 height 10
type input "poly prep"
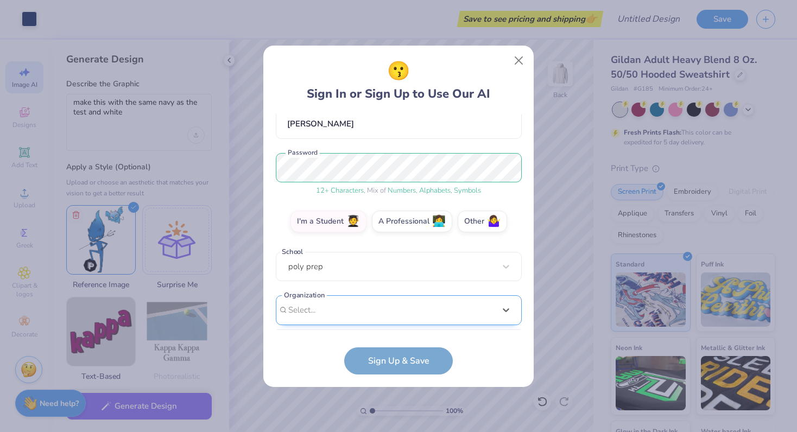
click at [342, 310] on div "option focused, 8 of 15. 15 results available. Use Up and Down to choose option…" at bounding box center [399, 394] width 246 height 198
click at [370, 365] on form "scroter05@gmail.com Email (929) 334-1832 Phone Sienna Roter Full Name 12 + Char…" at bounding box center [399, 244] width 246 height 261
click at [404, 298] on div "Select..." at bounding box center [399, 310] width 246 height 30
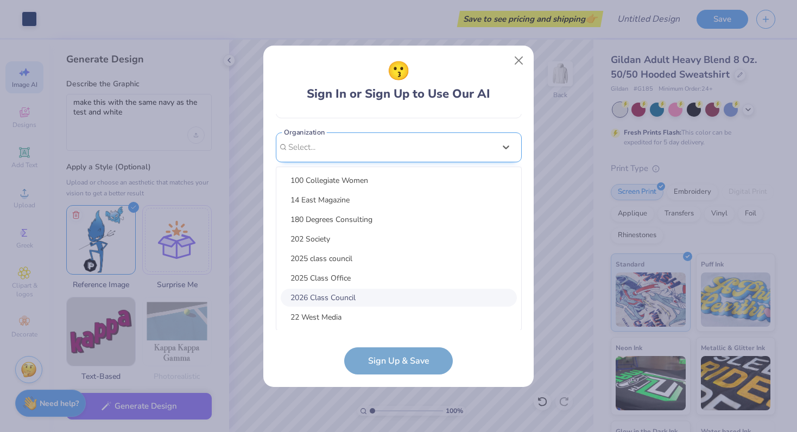
click at [404, 298] on div "2026 Class Council" at bounding box center [399, 298] width 236 height 18
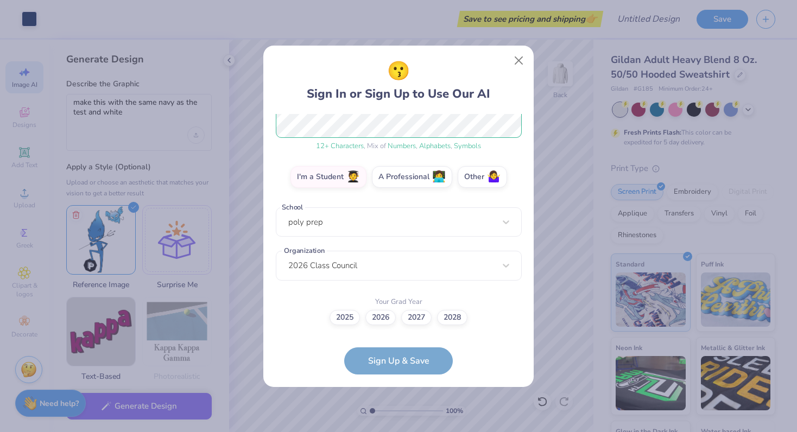
click at [400, 356] on form "scroter05@gmail.com Email (929) 334-1832 Phone Sienna Roter Full Name 12 + Char…" at bounding box center [399, 244] width 246 height 261
click at [408, 313] on label "2027" at bounding box center [416, 315] width 30 height 15
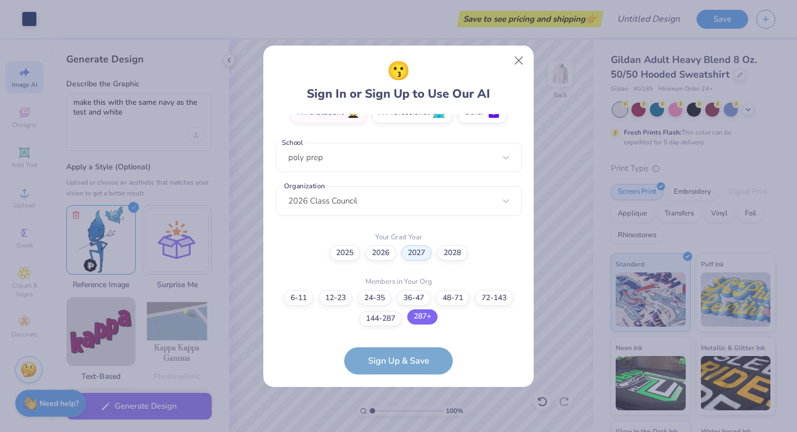
click at [423, 320] on label "287+" at bounding box center [422, 316] width 30 height 15
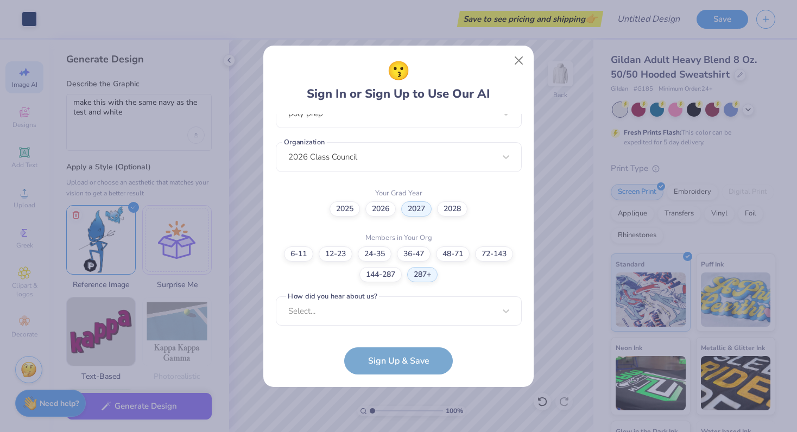
click at [420, 368] on form "scroter05@gmail.com Email (929) 334-1832 Phone Sienna Roter Full Name 12 + Char…" at bounding box center [399, 244] width 246 height 261
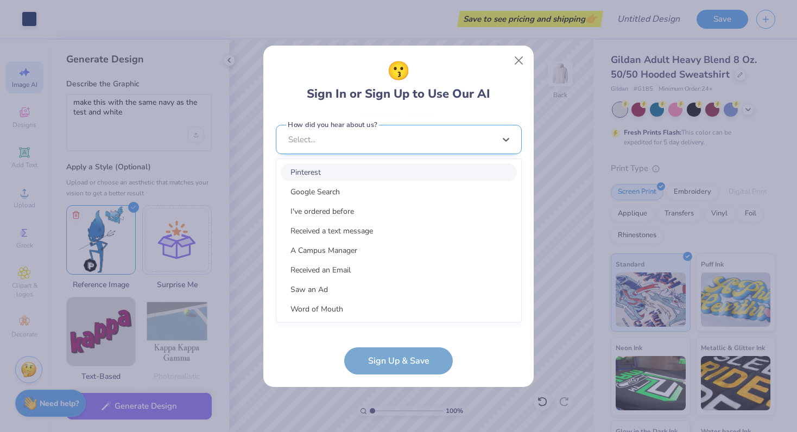
click at [420, 317] on div "option Pinterest focused, 1 of 15. 15 results available. Use Up and Down to cho…" at bounding box center [399, 224] width 246 height 198
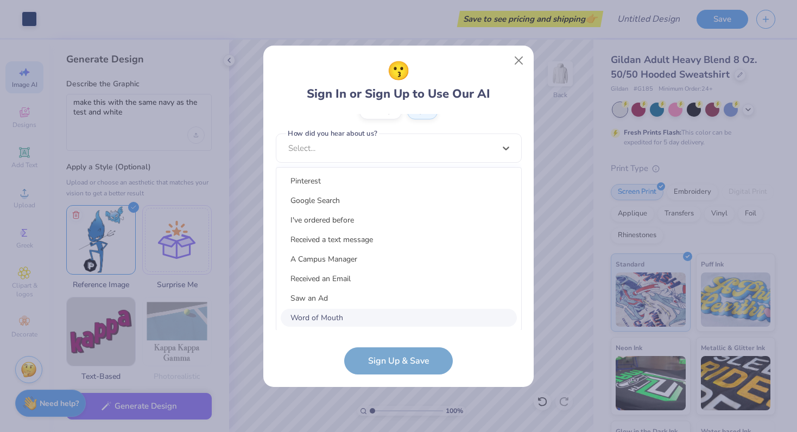
click at [410, 314] on div "Word of Mouth" at bounding box center [399, 318] width 236 height 18
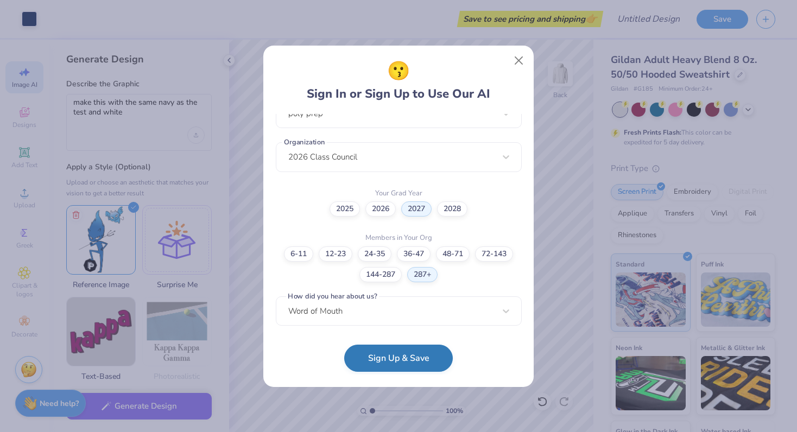
click at [409, 346] on button "Sign Up & Save" at bounding box center [398, 358] width 109 height 27
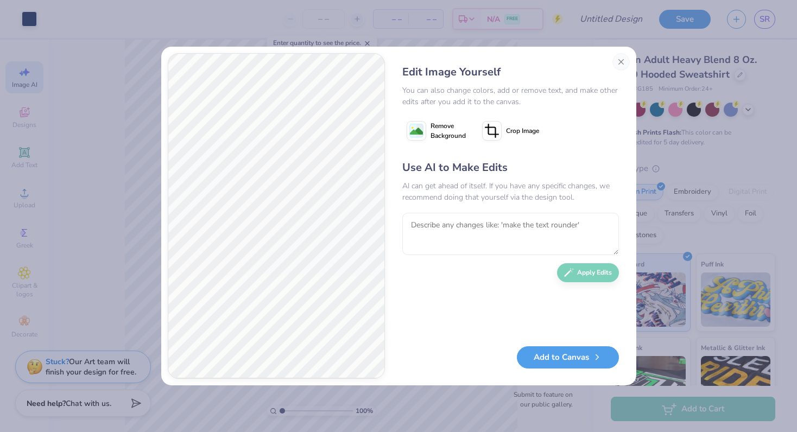
drag, startPoint x: 544, startPoint y: 354, endPoint x: 471, endPoint y: 275, distance: 107.2
click at [471, 275] on div "Edit Image Yourself You can also change colors, add or remove text, and make ot…" at bounding box center [510, 216] width 238 height 326
click at [558, 349] on button "Add to Canvas" at bounding box center [568, 355] width 102 height 22
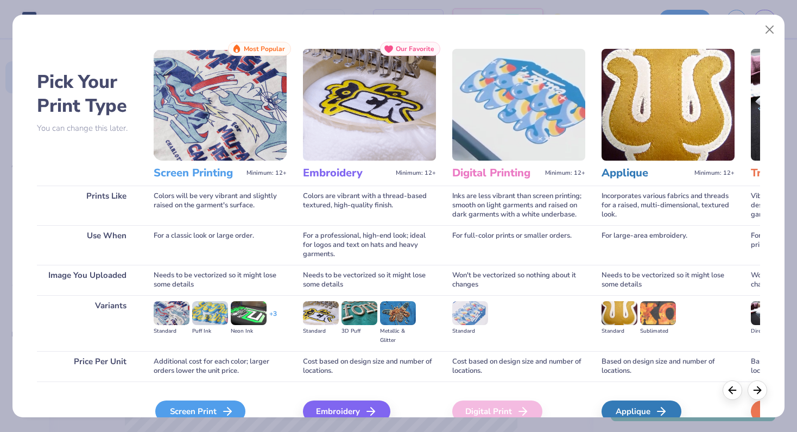
click at [197, 407] on div "Screen Print" at bounding box center [200, 412] width 90 height 22
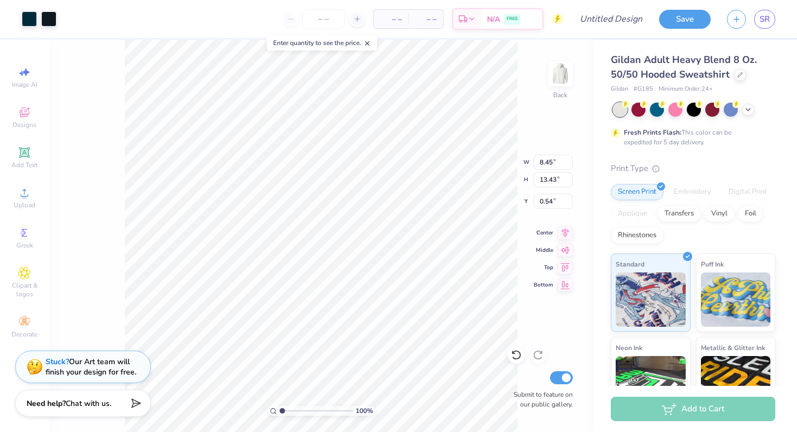
type input "4.26"
type input "6.78"
type input "7.18"
type input "6.70"
type input "6.86"
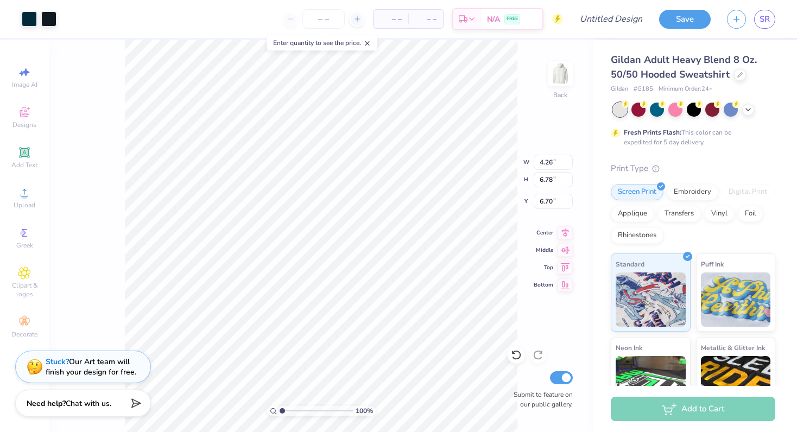
type input "1.09"
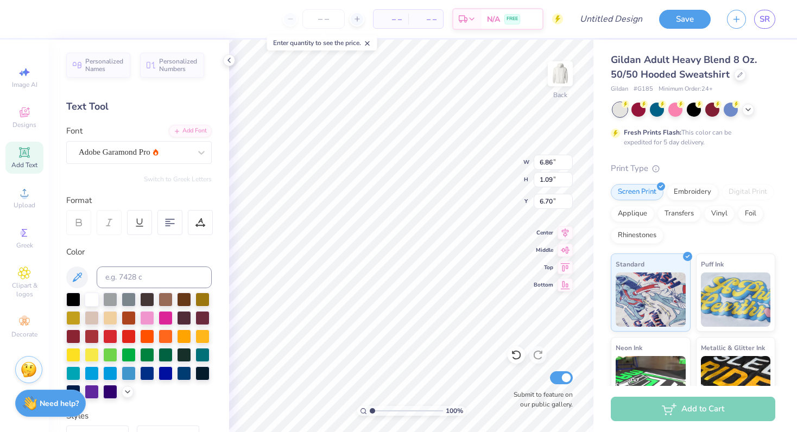
type input "4.21"
type input "0.67"
type input "4.26"
type input "6.78"
type input "4.21"
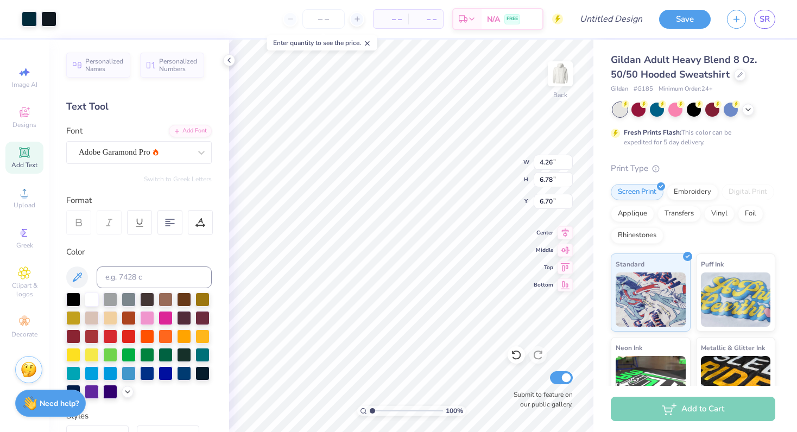
type input "0.67"
type input "6.03"
type input "7.15"
type input "1.42"
type input "4.61"
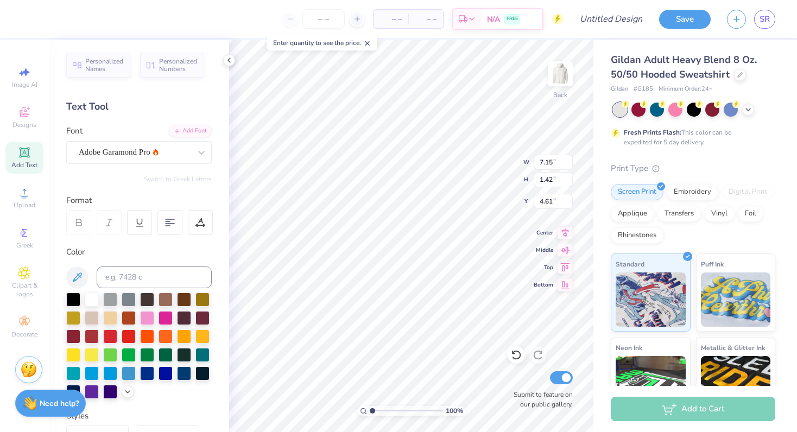
type input "4.21"
type input "0.67"
type input "6.58"
type input "4.26"
type input "6.78"
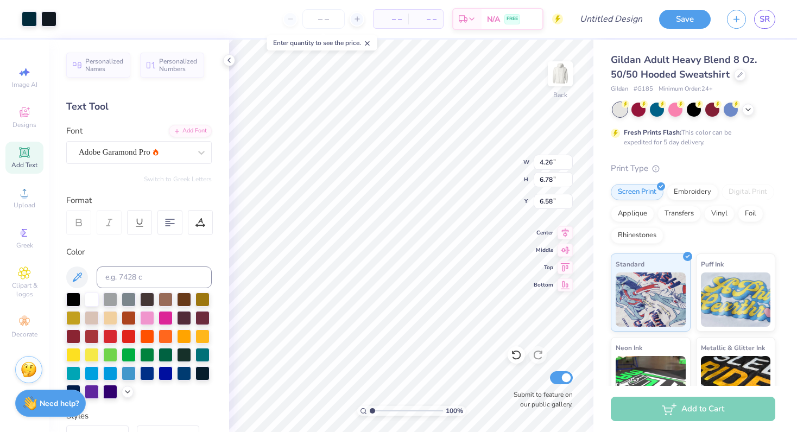
type input "3.42"
type input "5.43"
type input "7.92"
click at [581, 246] on div "100 % Back W 3.42 3.42 " H 5.43 5.43 " Y 7.92 7.92 " Center Middle Top Bottom S…" at bounding box center [411, 236] width 364 height 393
type input "8.77"
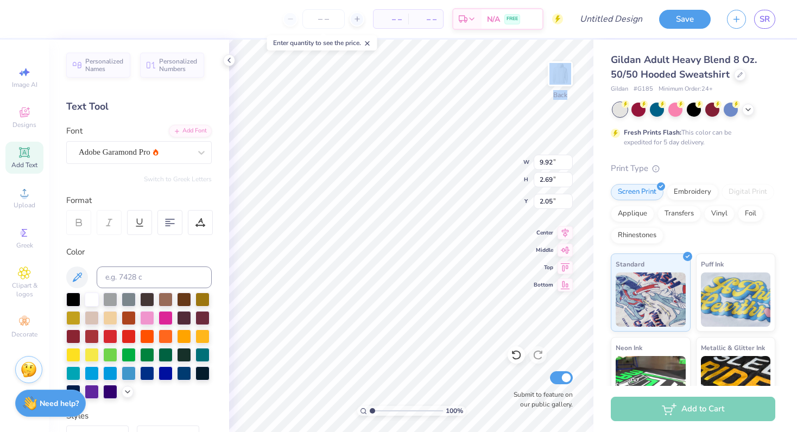
type input "2.38"
type input "1.53"
type input "7.15"
type input "1.42"
type input "3.91"
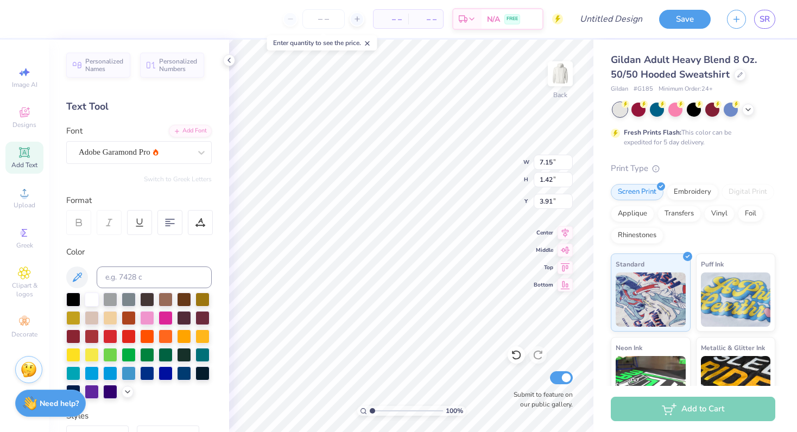
type input "4.21"
type input "0.67"
type input "6.58"
type input "5.82"
type input "3.42"
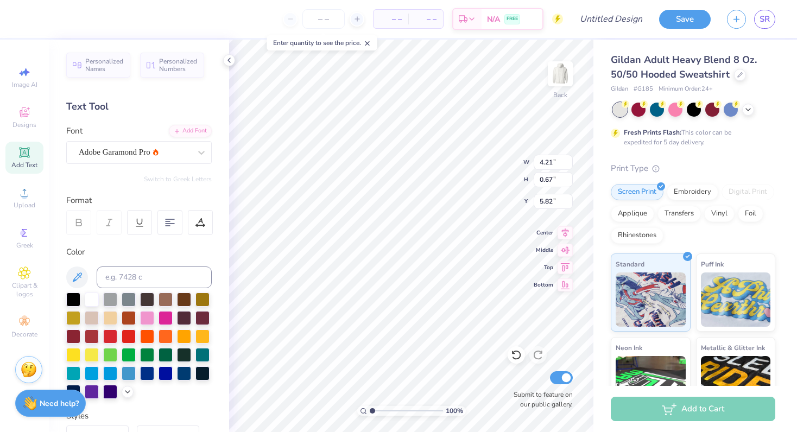
type input "5.43"
type input "7.92"
type input "4.02"
type input "6.39"
type input "6.97"
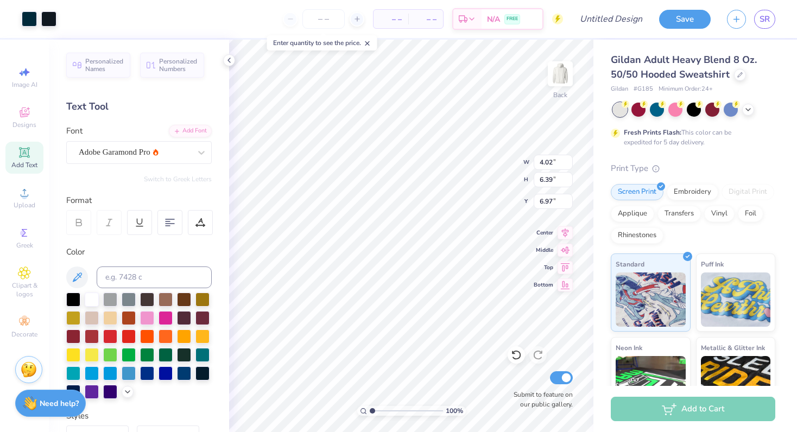
type input "7.25"
type input "1"
drag, startPoint x: 372, startPoint y: 410, endPoint x: 360, endPoint y: 428, distance: 22.0
click at [370, 416] on input "range" at bounding box center [406, 411] width 73 height 10
type input "6.68"
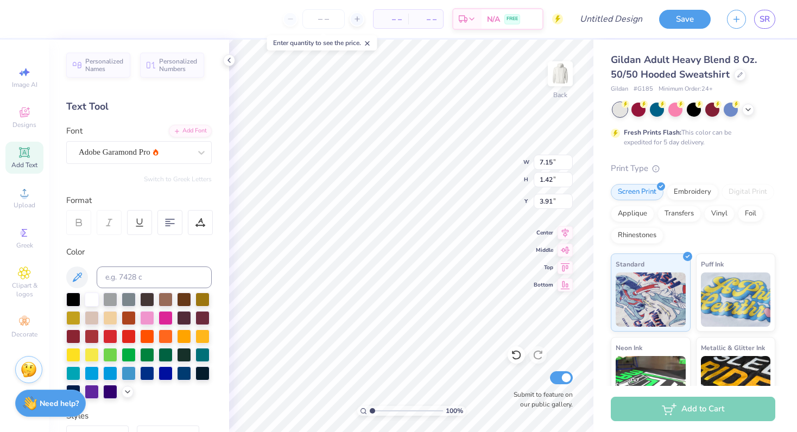
type input "1.33"
click at [557, 73] on img at bounding box center [560, 73] width 43 height 43
click at [557, 73] on img at bounding box center [560, 74] width 22 height 22
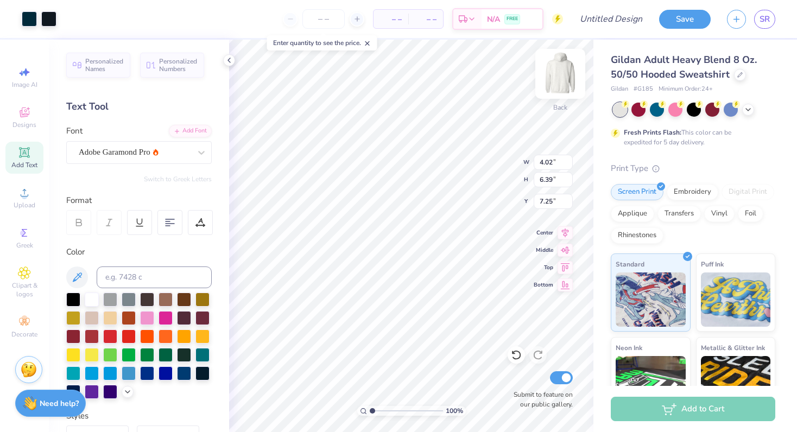
type input "4.13"
type input "6.56"
click at [604, 111] on div "Gildan Adult Heavy Blend 8 Oz. 50/50 Hooded Sweatshirt Gildan # G185 Minimum Or…" at bounding box center [695, 269] width 204 height 459
type input "6.68"
type input "1.33"
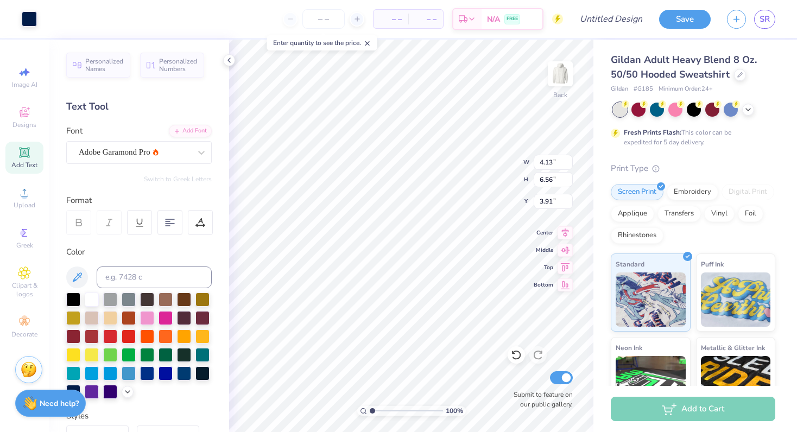
type input "3.91"
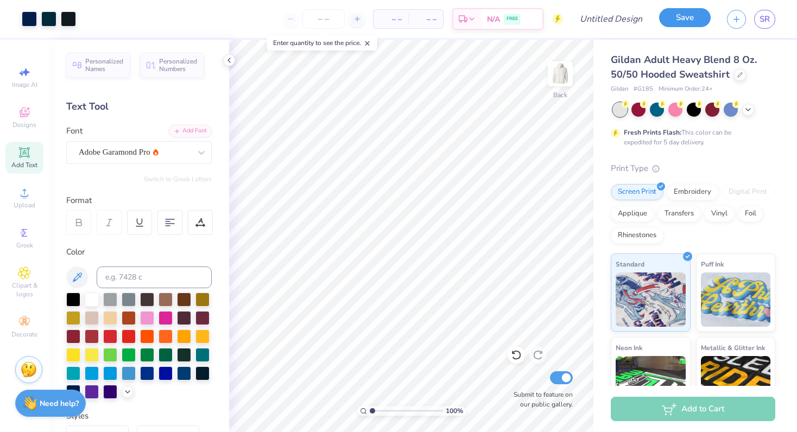
click at [690, 26] on button "Save" at bounding box center [685, 17] width 52 height 19
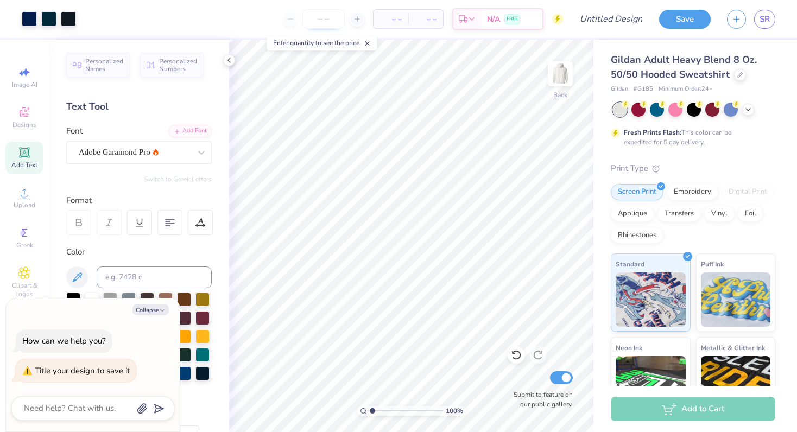
type textarea "x"
click at [320, 15] on input "number" at bounding box center [323, 19] width 42 height 20
click at [385, 21] on span "– –" at bounding box center [391, 19] width 22 height 11
click at [398, 15] on span "– –" at bounding box center [391, 19] width 22 height 11
click at [400, 18] on span "– –" at bounding box center [391, 19] width 22 height 11
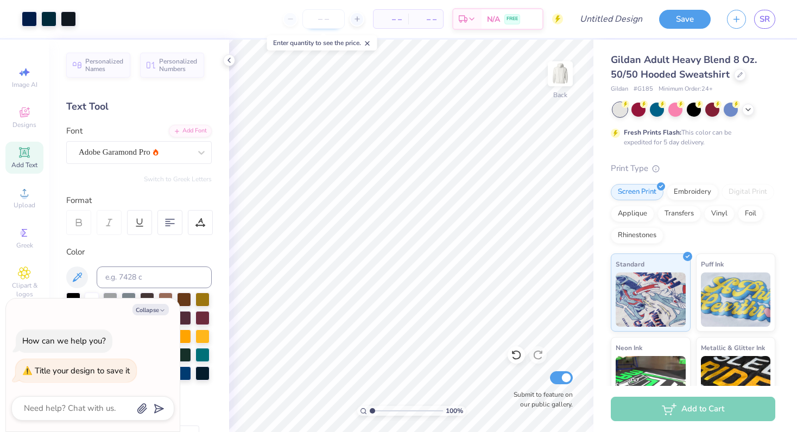
click at [321, 27] on input "number" at bounding box center [323, 19] width 42 height 20
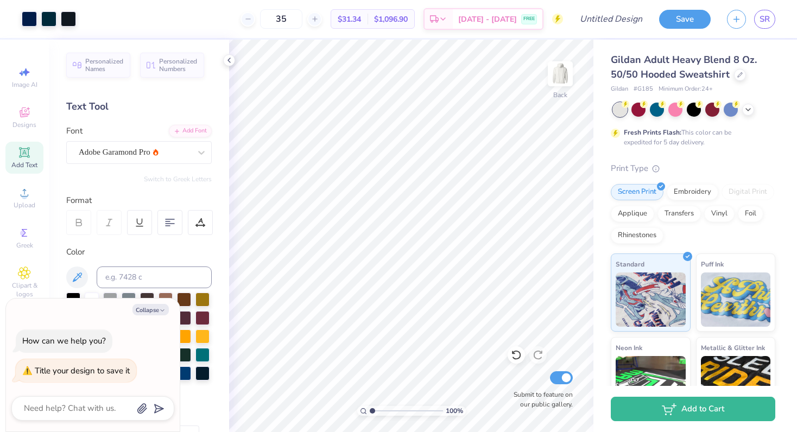
type input "3"
type input "4"
